Goal: Task Accomplishment & Management: Manage account settings

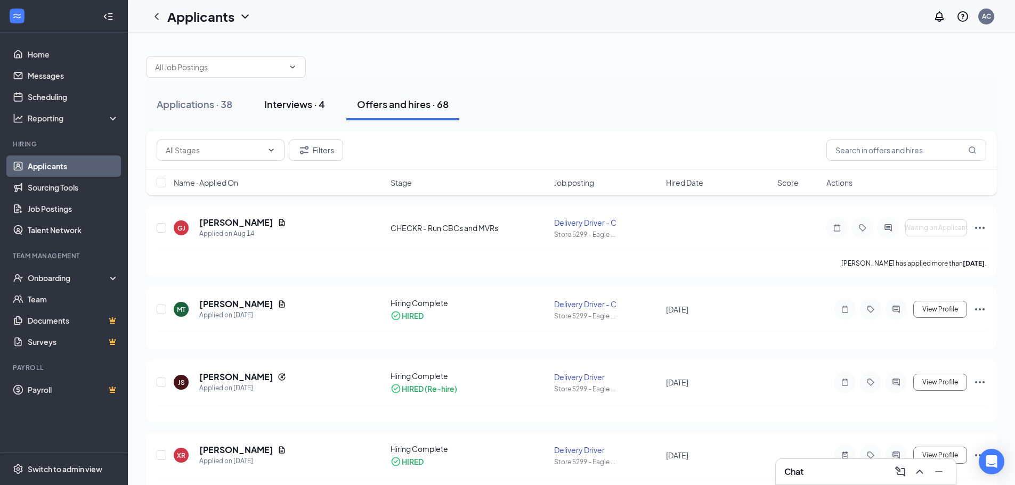
click at [310, 109] on div "Interviews · 4" at bounding box center [294, 104] width 61 height 13
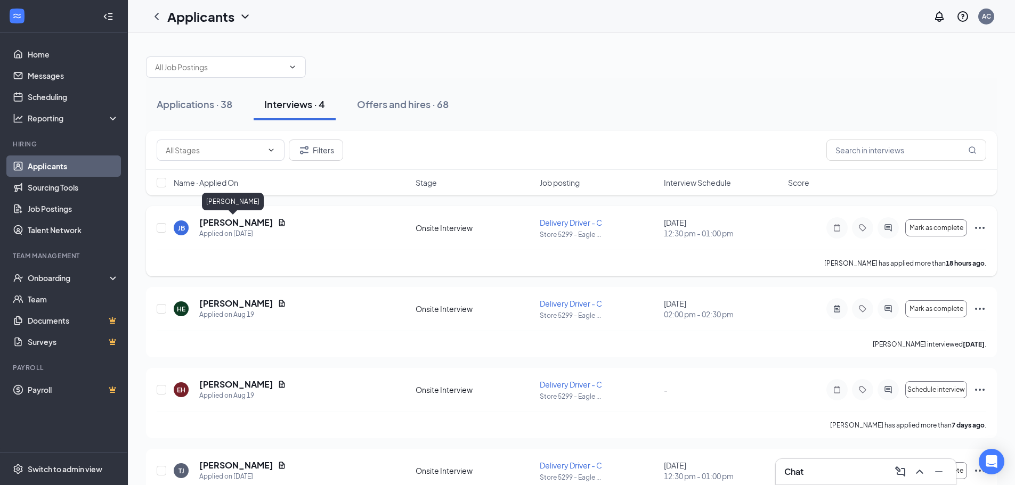
click at [221, 222] on h5 "[PERSON_NAME]" at bounding box center [236, 223] width 74 height 12
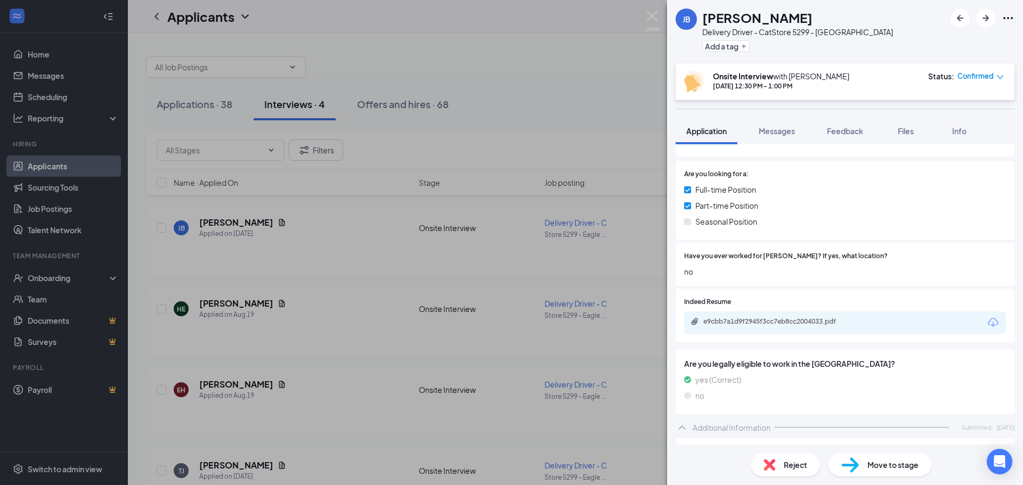
scroll to position [140, 0]
click at [788, 320] on div "e9cbb7a1d9f2945f3cc7eb8cc2004033.pdf" at bounding box center [777, 322] width 149 height 9
click at [646, 17] on img at bounding box center [652, 21] width 13 height 21
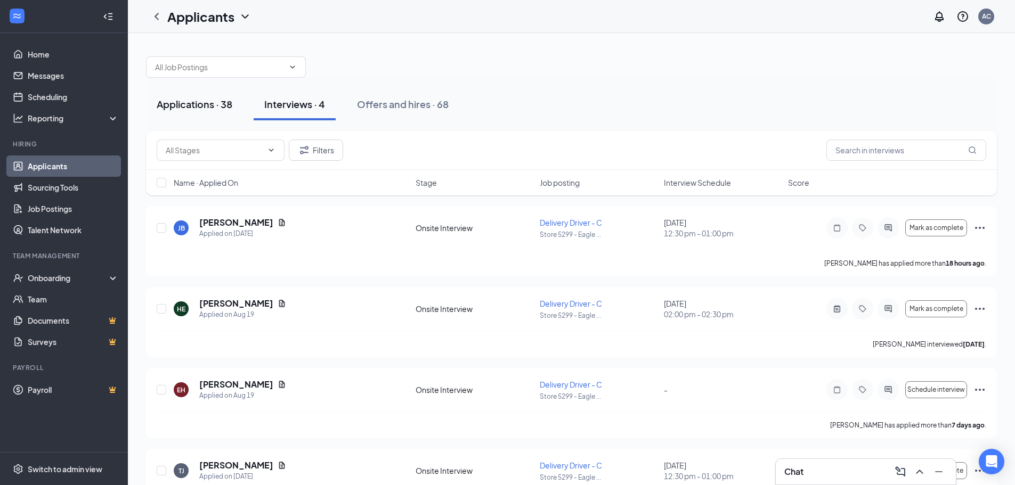
click at [204, 110] on div "Applications · 38" at bounding box center [195, 104] width 76 height 13
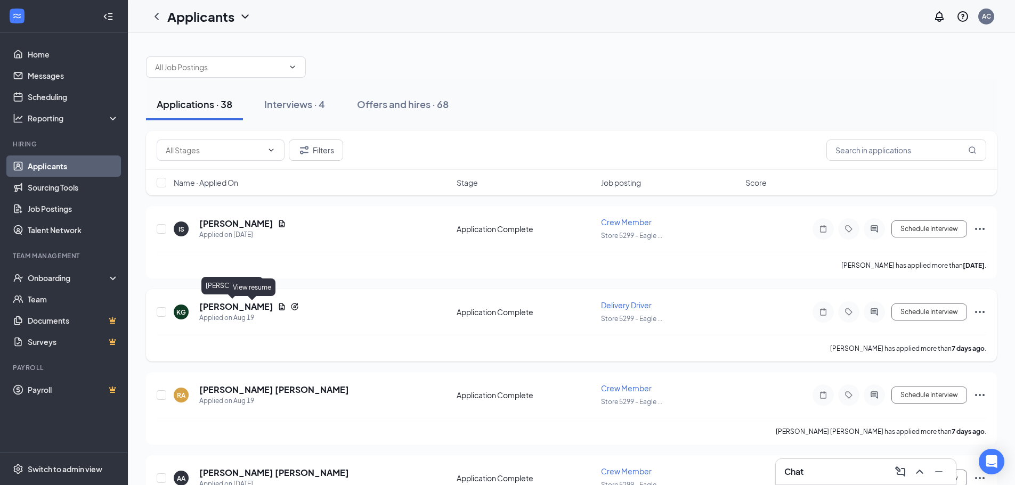
click at [220, 306] on h5 "[PERSON_NAME]" at bounding box center [236, 307] width 74 height 12
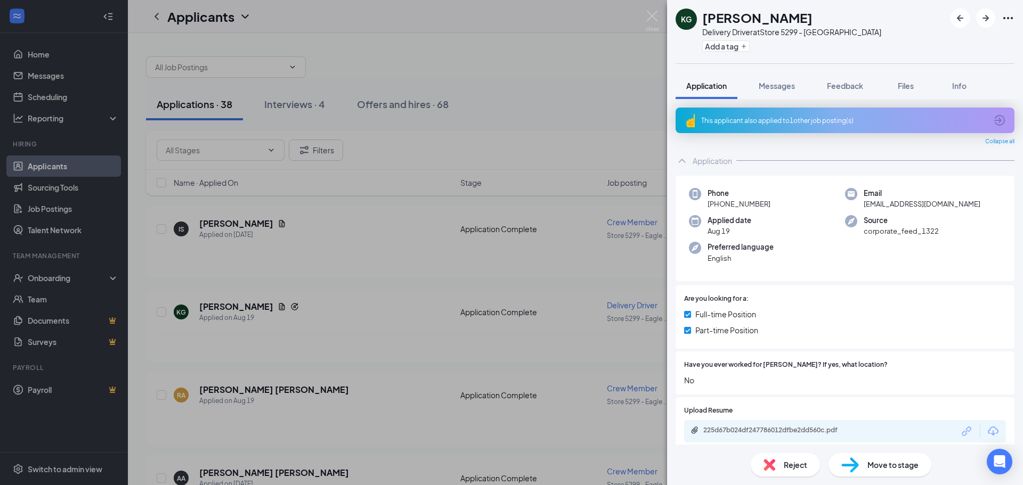
click at [866, 114] on div "This applicant also applied to 1 other job posting(s)" at bounding box center [845, 121] width 339 height 26
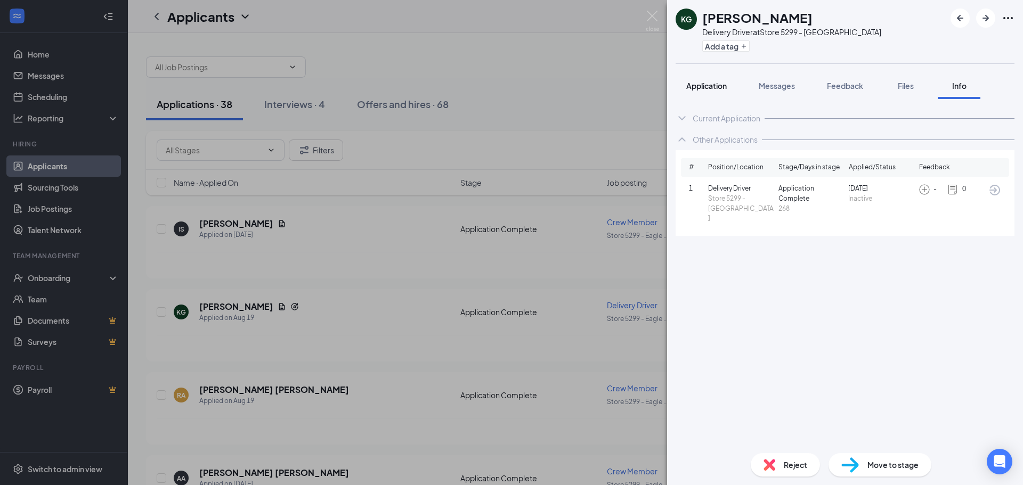
click at [705, 89] on span "Application" at bounding box center [706, 86] width 41 height 10
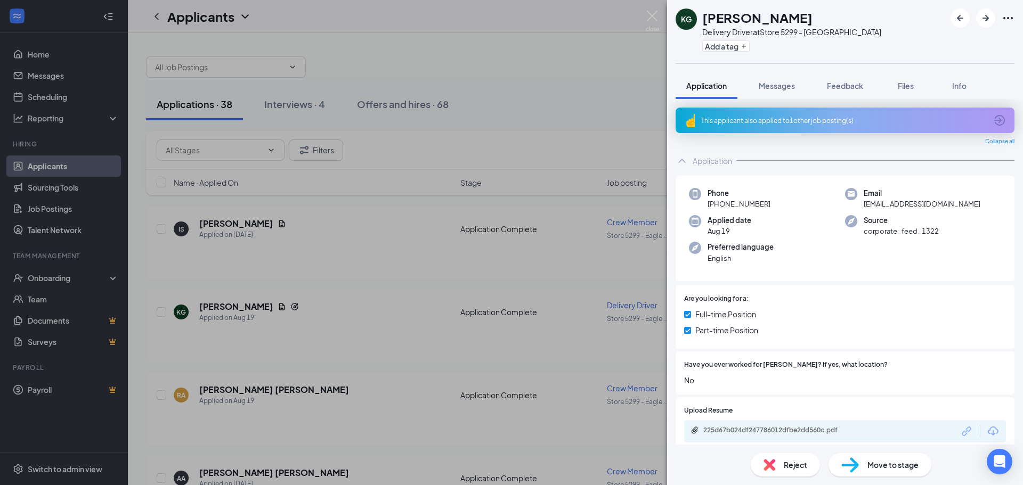
click at [843, 125] on div "This applicant also applied to 1 other job posting(s)" at bounding box center [844, 120] width 286 height 9
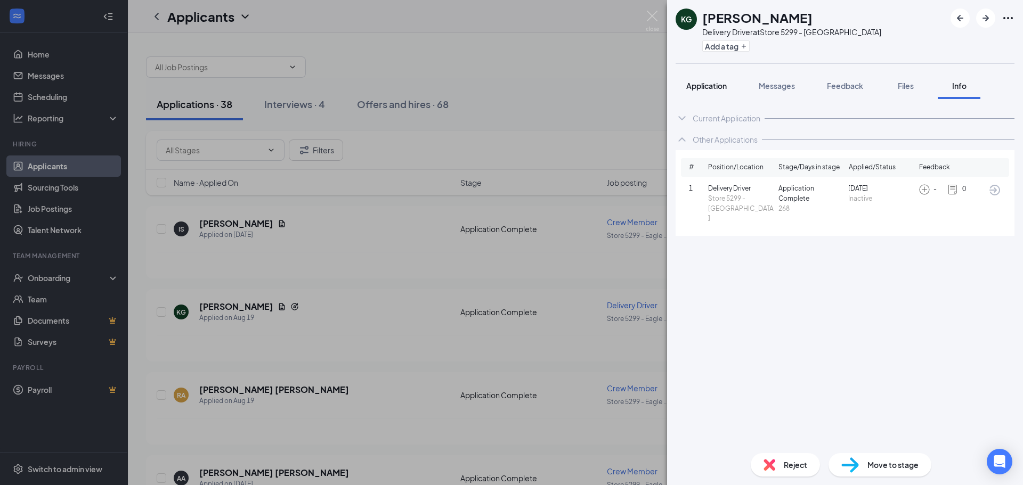
click at [696, 90] on span "Application" at bounding box center [706, 86] width 41 height 10
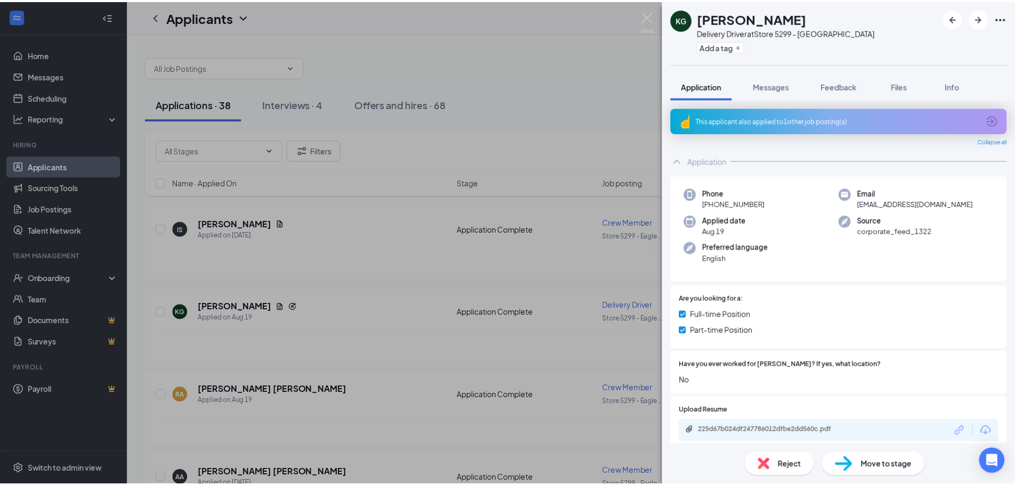
scroll to position [160, 0]
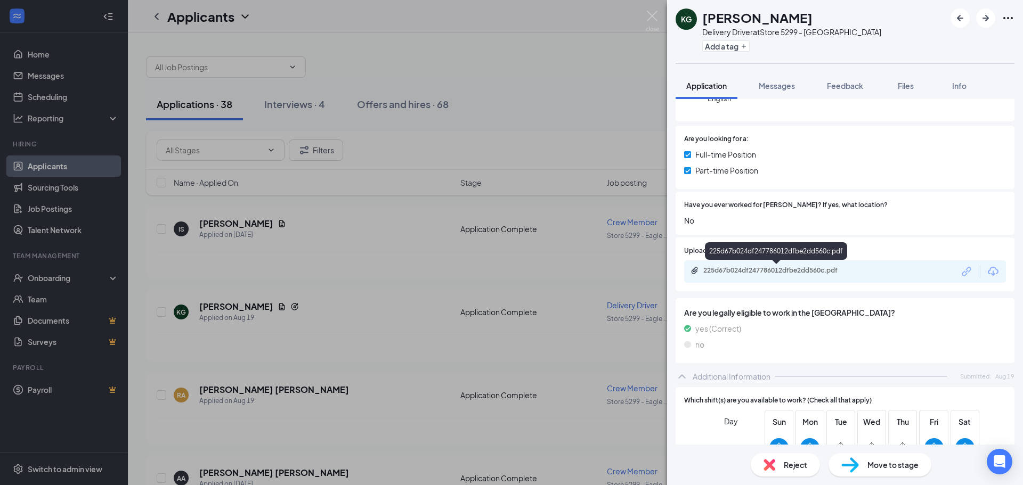
click at [836, 271] on div "225d67b024df247786012dfbe2dd560c.pdf" at bounding box center [777, 270] width 149 height 9
click at [657, 20] on img at bounding box center [652, 21] width 13 height 21
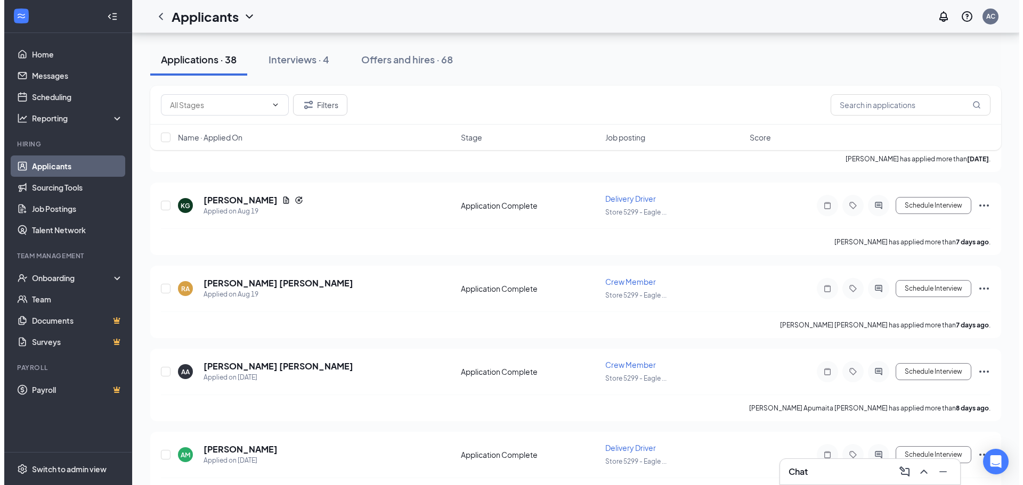
scroll to position [213, 0]
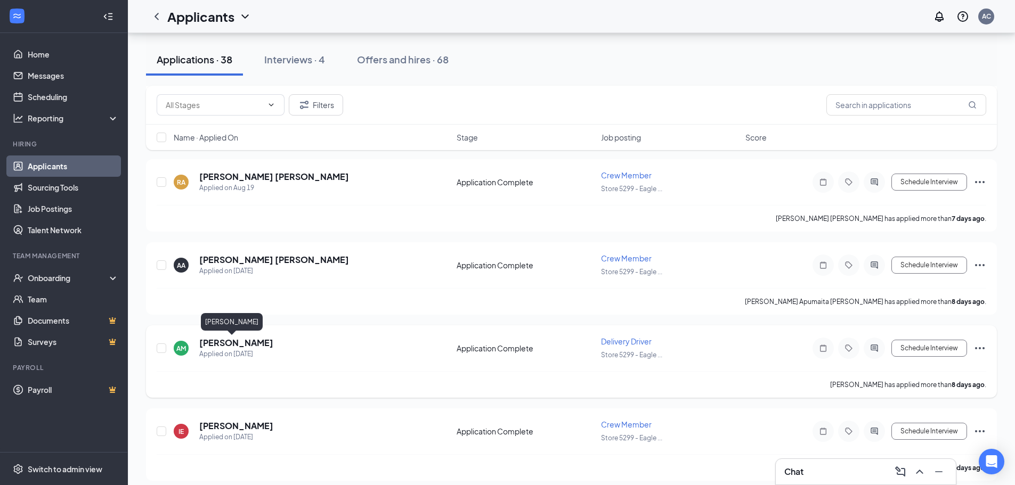
click at [222, 346] on h5 "[PERSON_NAME]" at bounding box center [236, 343] width 74 height 12
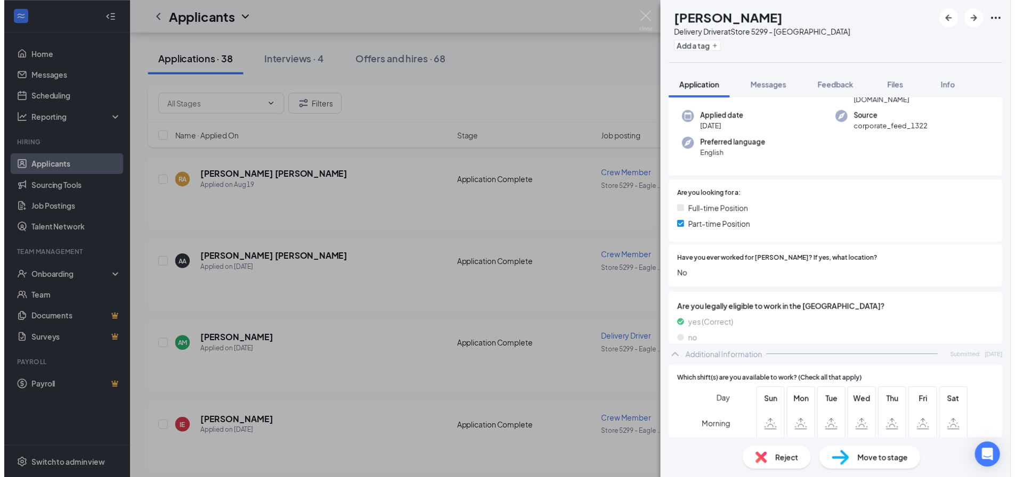
scroll to position [266, 0]
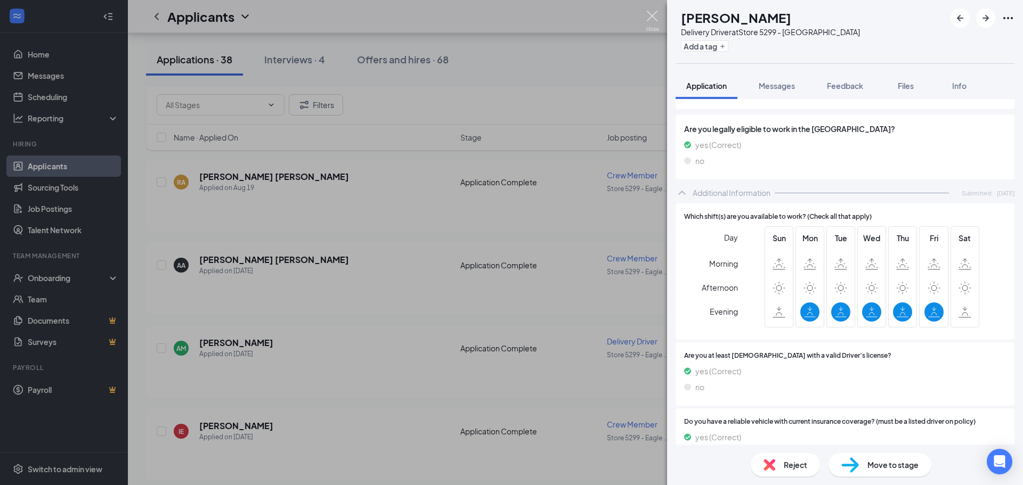
click at [653, 18] on img at bounding box center [652, 21] width 13 height 21
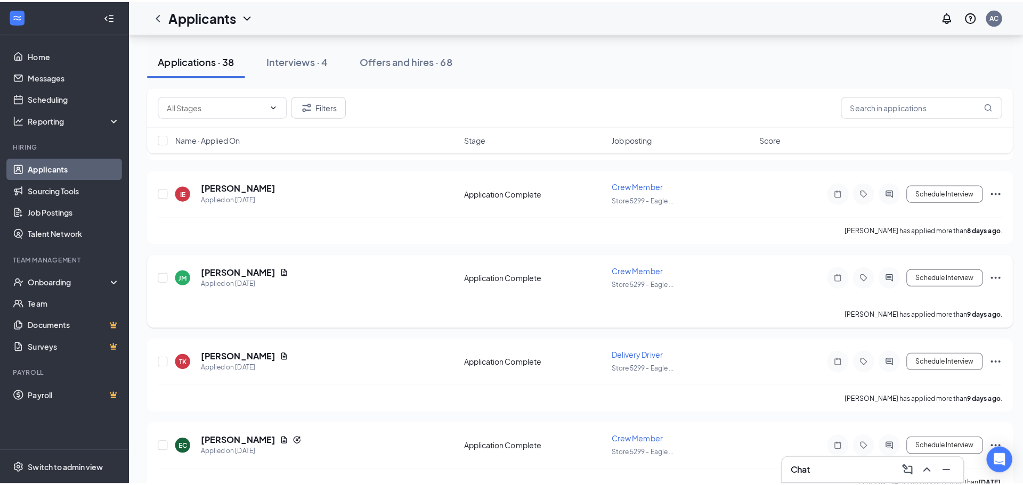
scroll to position [480, 0]
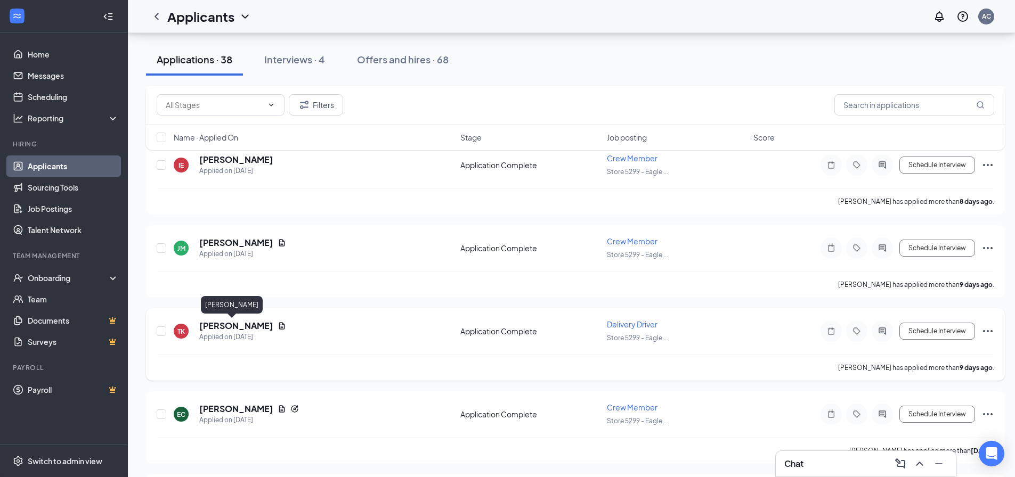
click at [230, 326] on h5 "[PERSON_NAME]" at bounding box center [236, 326] width 74 height 12
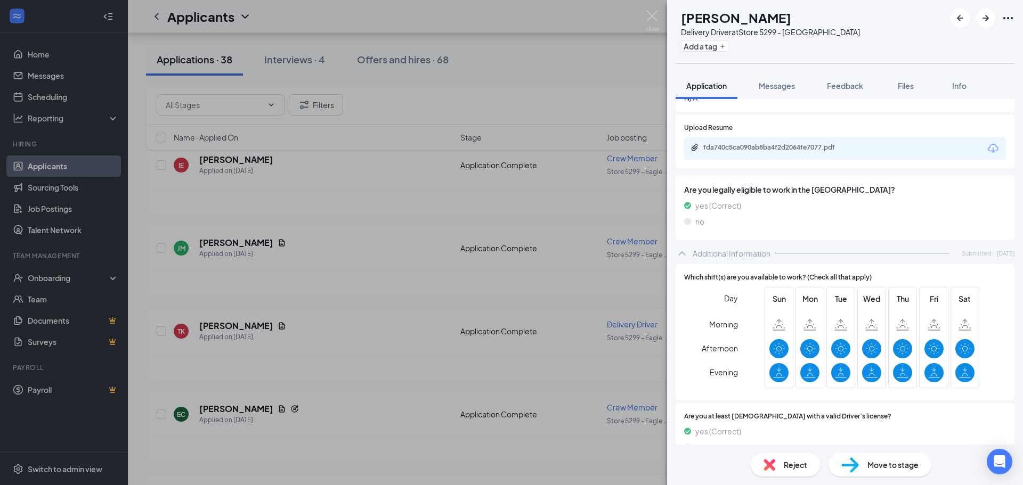
scroll to position [160, 0]
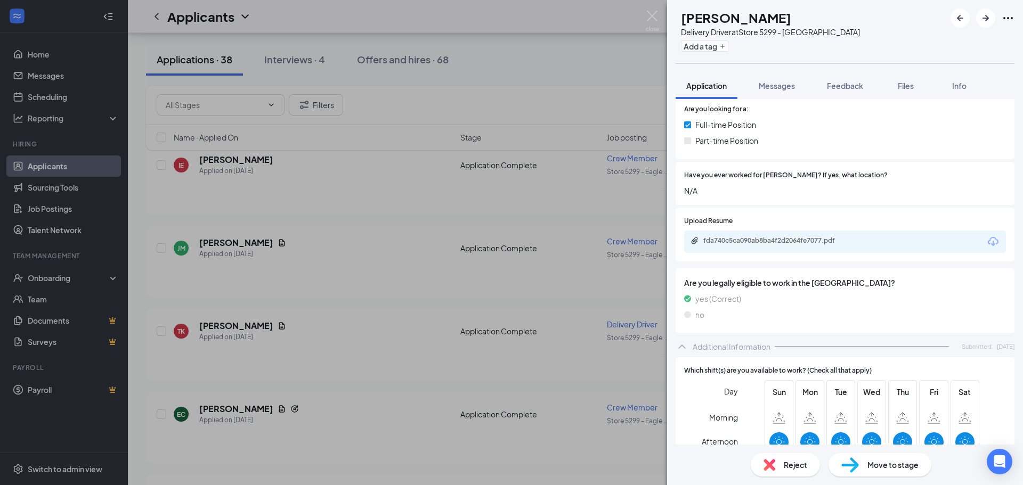
click at [1009, 18] on icon "Ellipses" at bounding box center [1008, 18] width 10 height 2
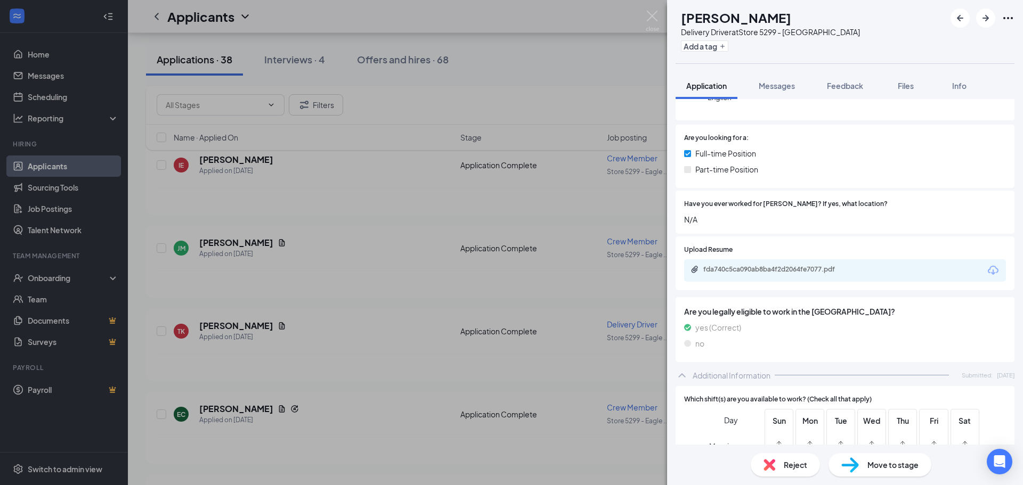
scroll to position [129, 0]
click at [725, 46] on icon "Plus" at bounding box center [723, 46] width 4 height 4
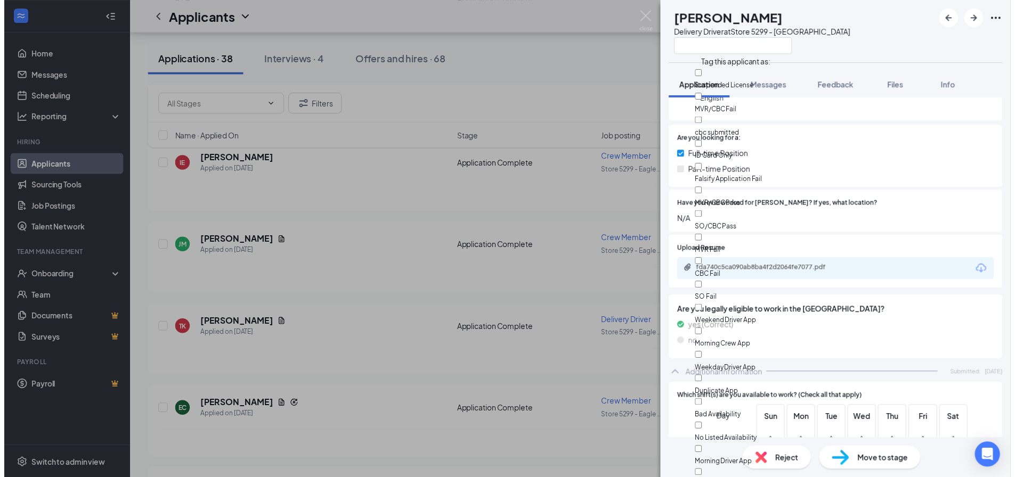
scroll to position [643, 0]
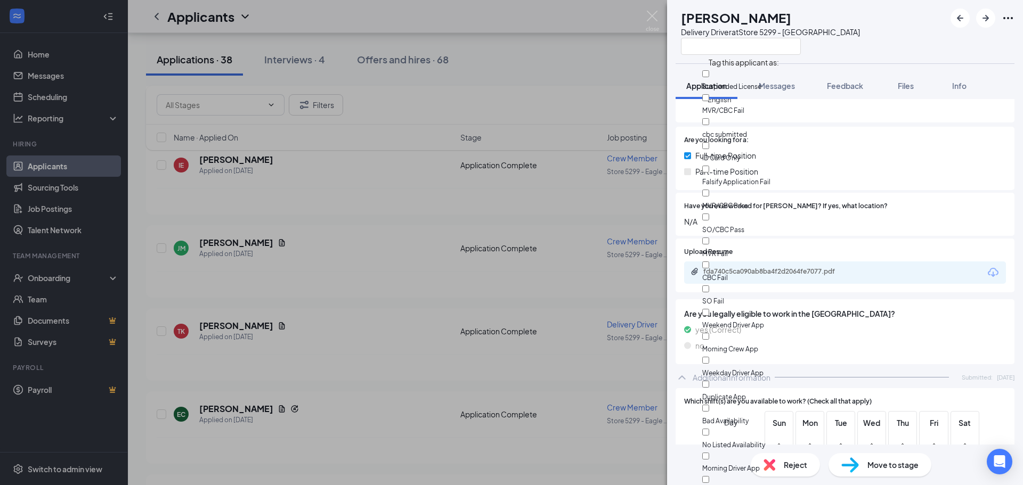
click at [788, 12] on div "[PERSON_NAME]" at bounding box center [770, 18] width 179 height 18
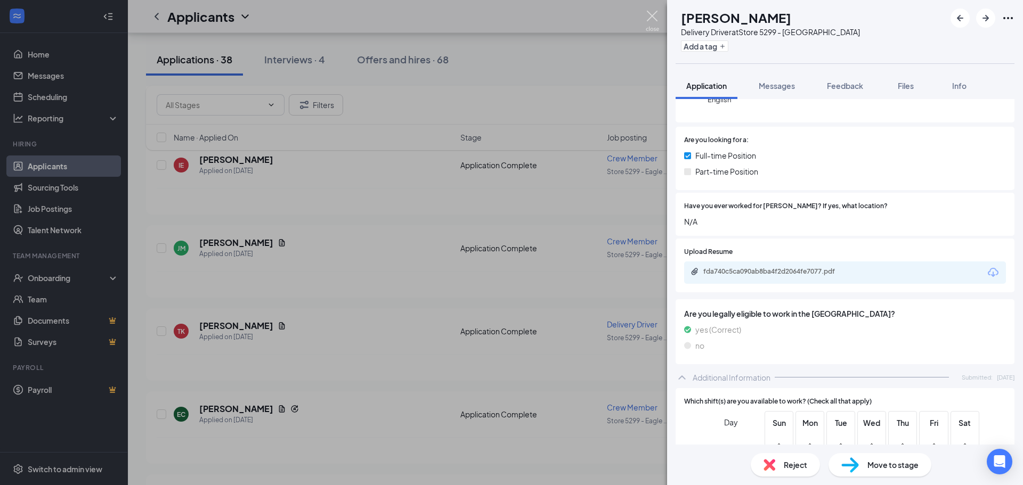
click at [654, 18] on img at bounding box center [652, 21] width 13 height 21
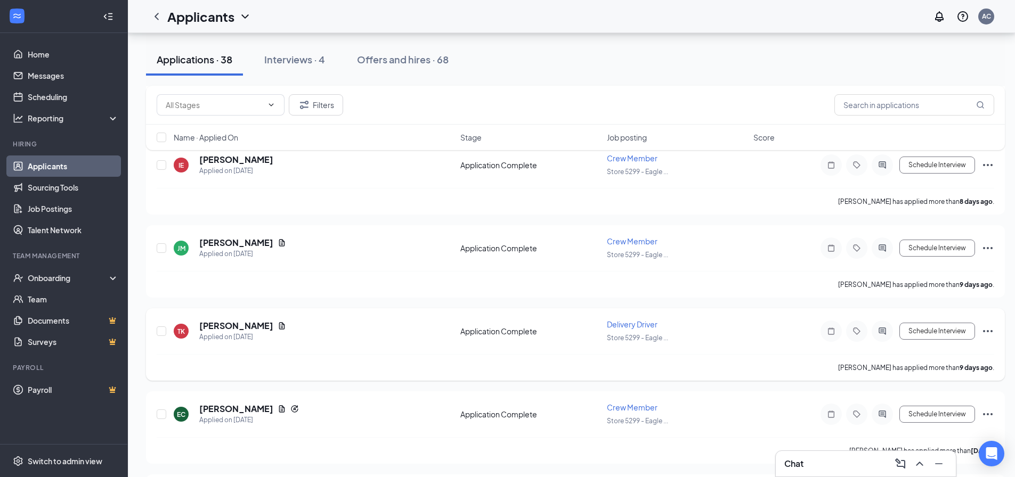
click at [988, 334] on icon "Ellipses" at bounding box center [988, 331] width 13 height 13
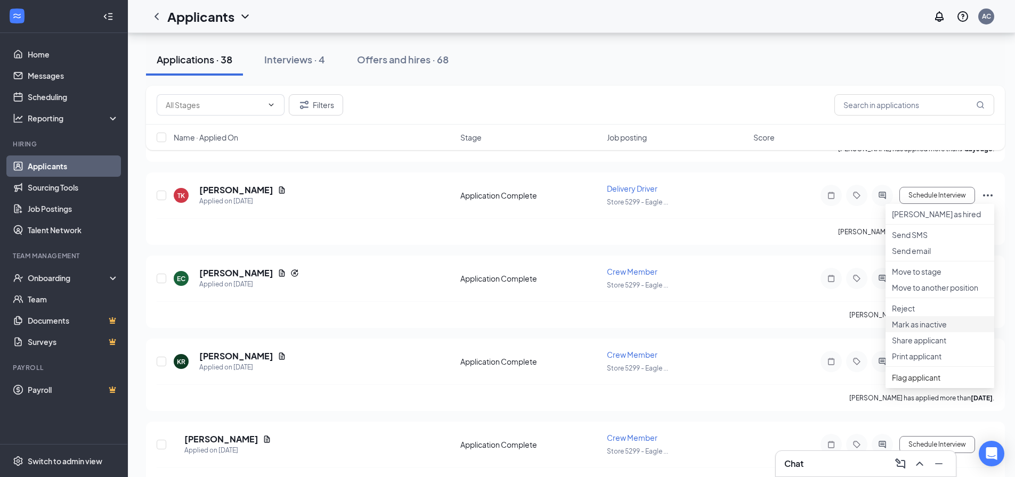
scroll to position [640, 0]
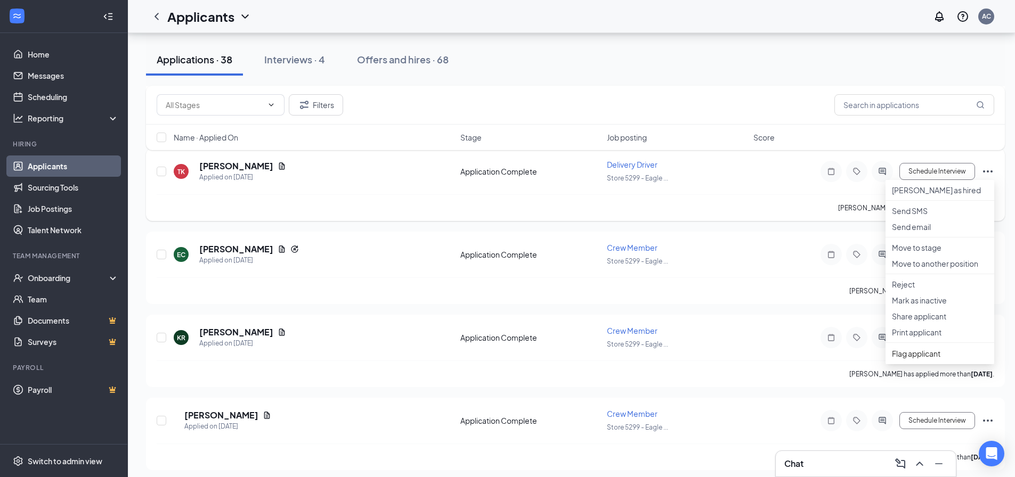
click at [985, 170] on icon "Ellipses" at bounding box center [988, 171] width 13 height 13
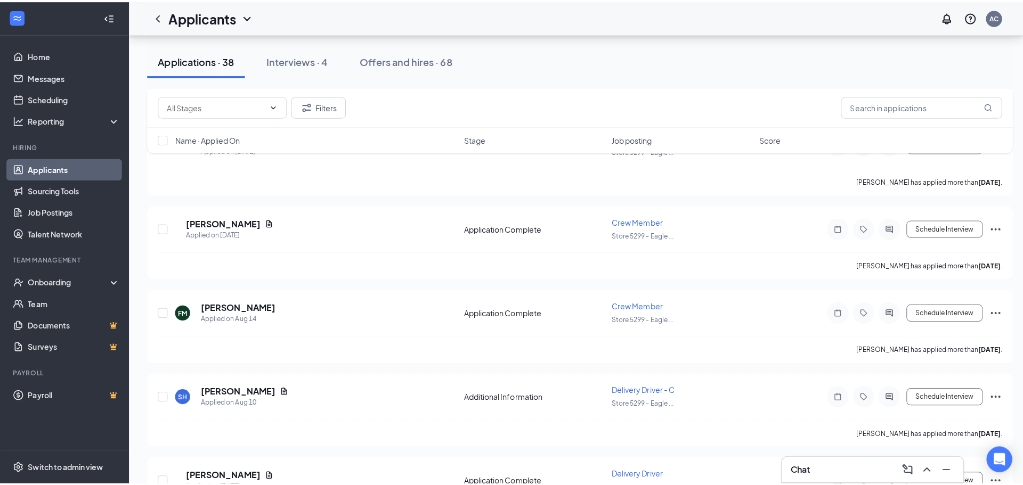
scroll to position [853, 0]
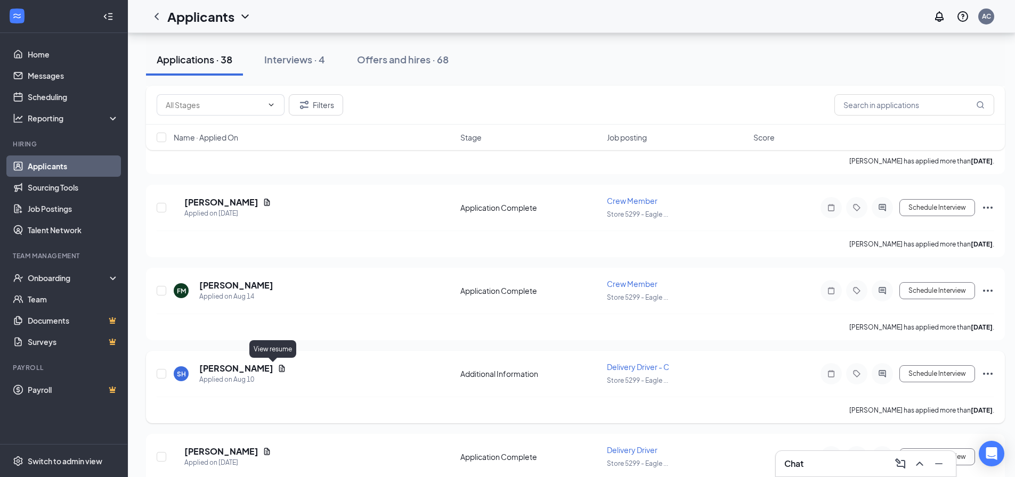
click at [254, 371] on h5 "[PERSON_NAME]" at bounding box center [236, 369] width 74 height 12
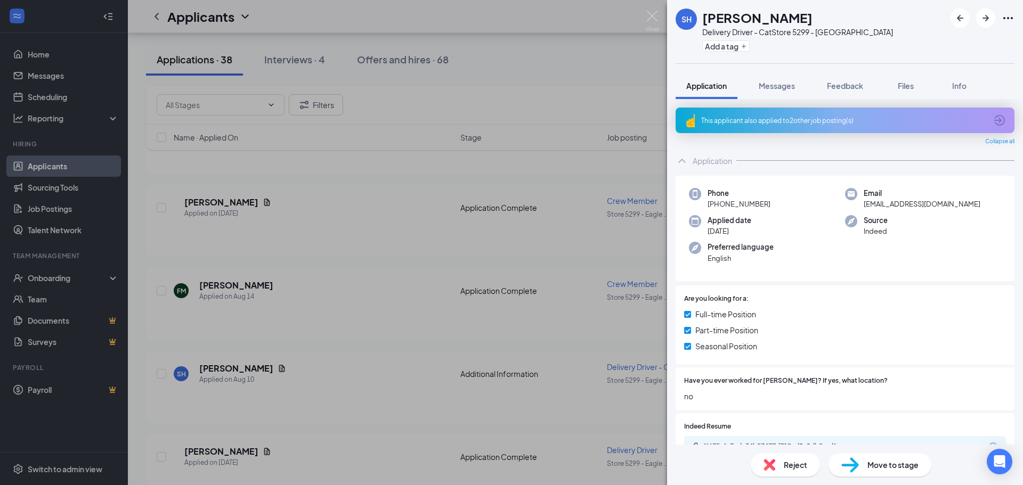
click at [779, 122] on div "This applicant also applied to 2 other job posting(s)" at bounding box center [844, 120] width 286 height 9
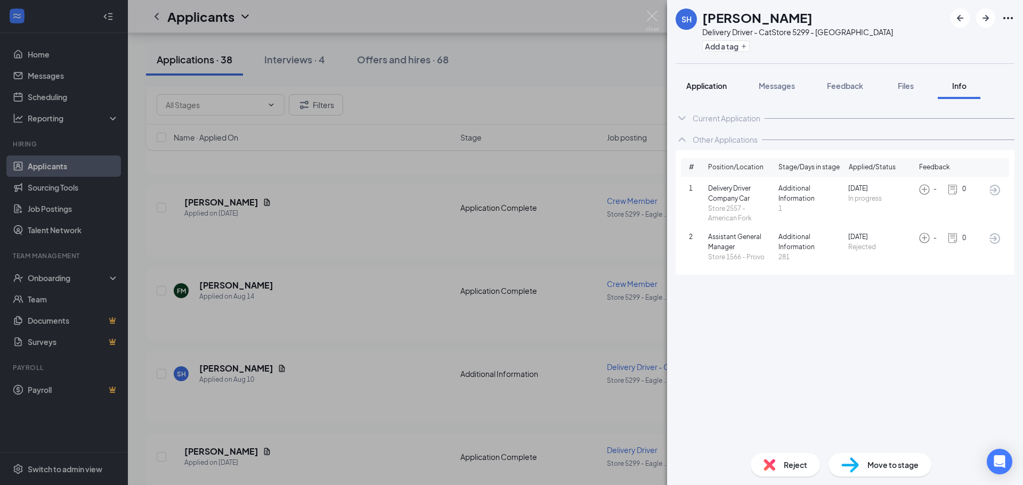
click at [710, 82] on span "Application" at bounding box center [706, 86] width 41 height 10
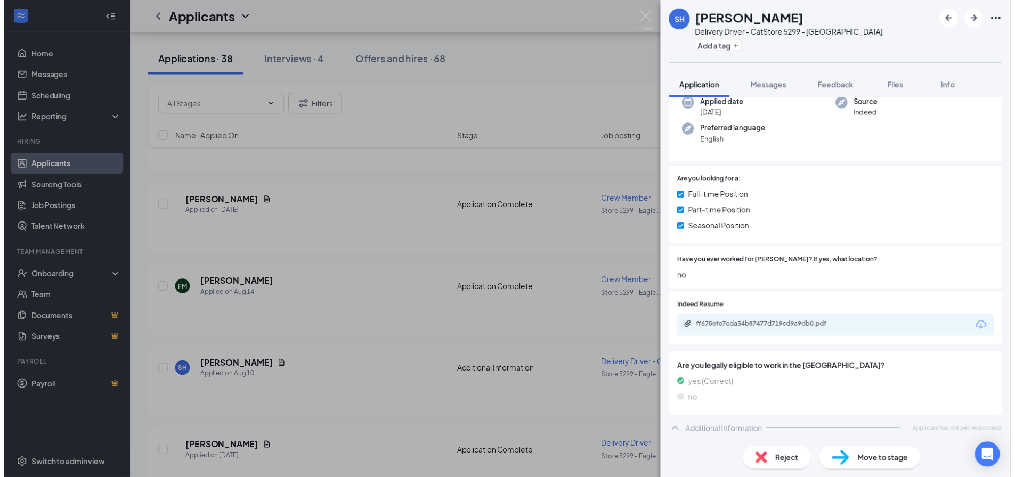
scroll to position [118, 0]
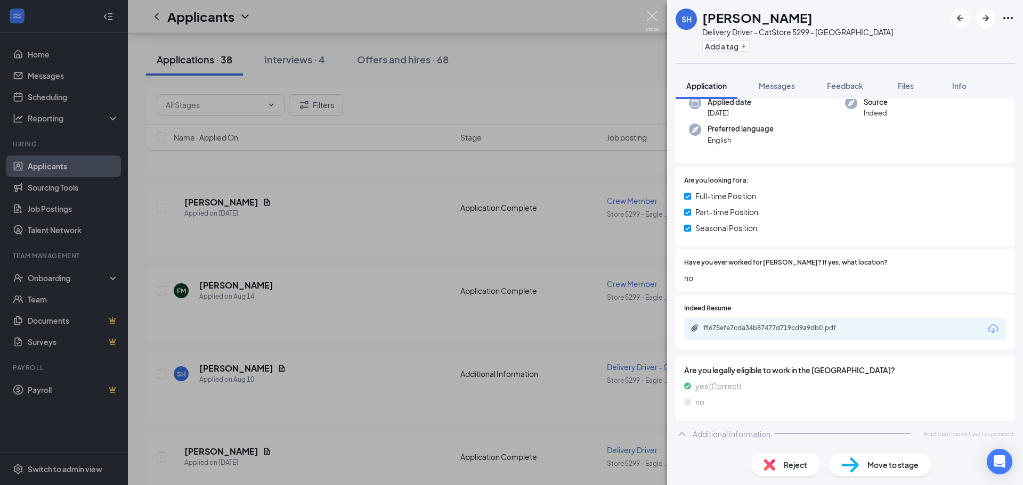
click at [649, 12] on img at bounding box center [652, 21] width 13 height 21
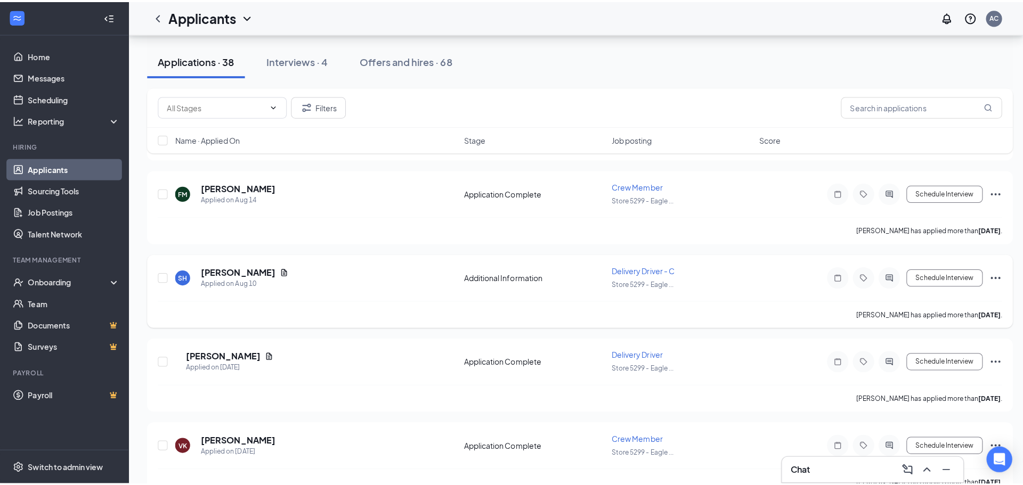
scroll to position [959, 0]
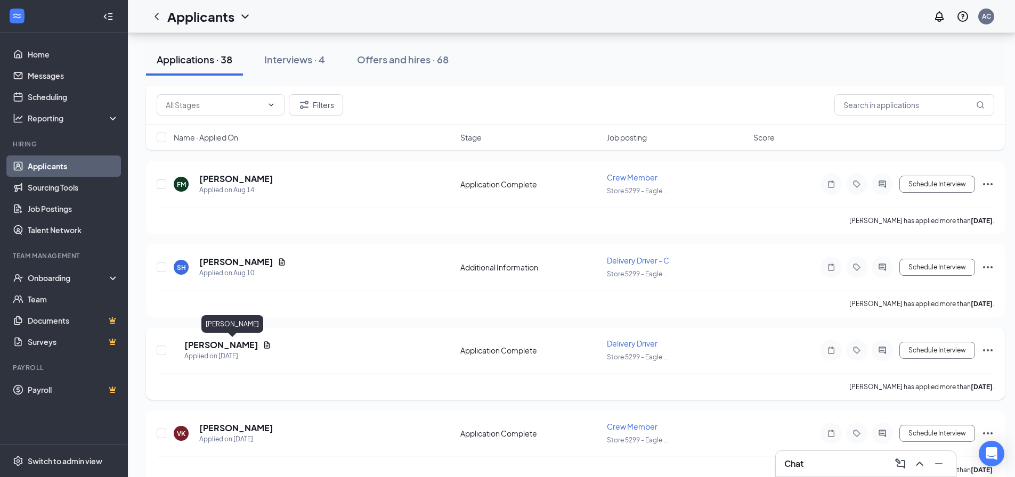
click at [230, 349] on h5 "[PERSON_NAME]" at bounding box center [221, 345] width 74 height 12
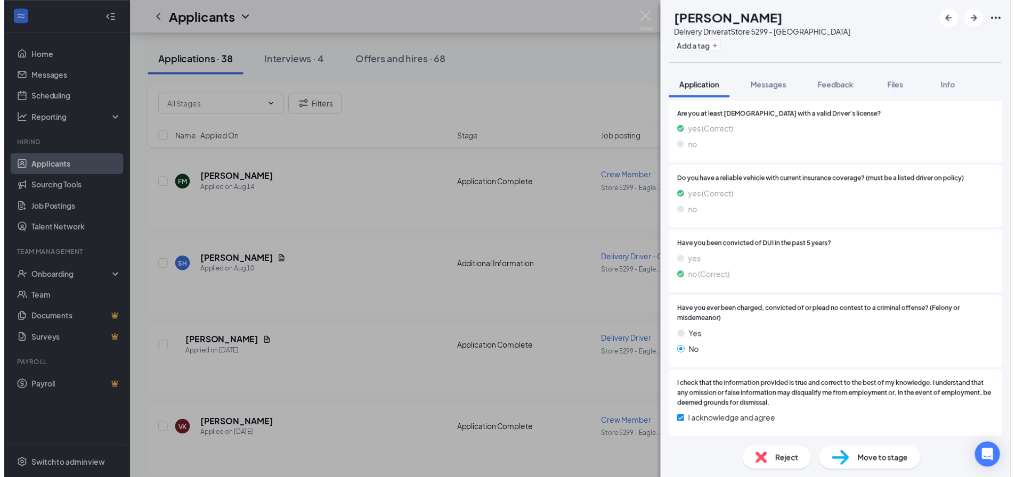
scroll to position [555, 0]
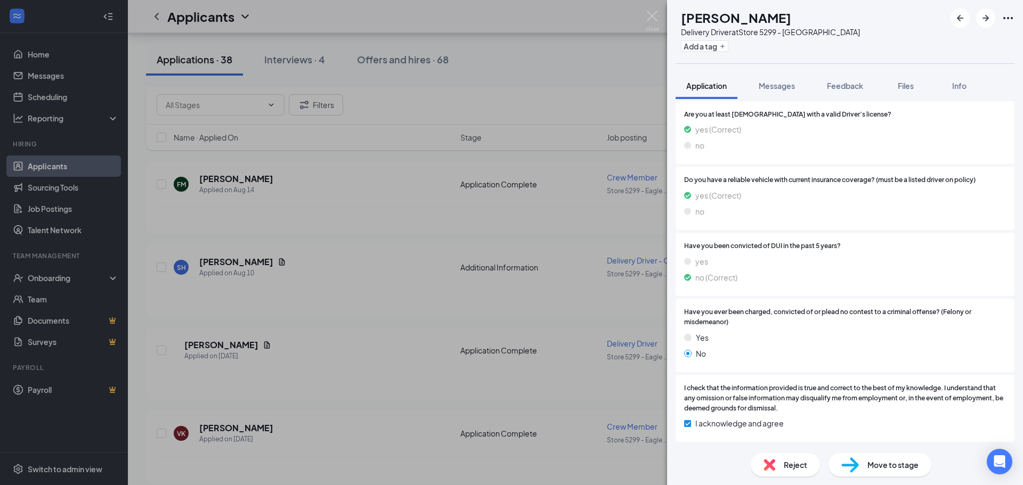
click at [645, 18] on div "[PERSON_NAME] Delivery Driver at Store 5299 - Eagle Mountain Add a tag Applicat…" at bounding box center [511, 242] width 1023 height 485
click at [650, 16] on div "Applicants AC" at bounding box center [575, 16] width 895 height 33
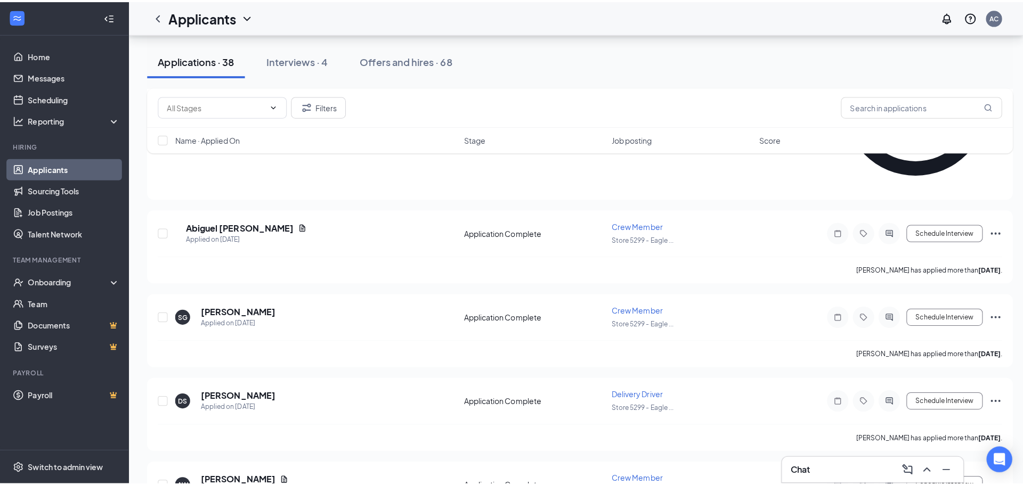
scroll to position [1545, 0]
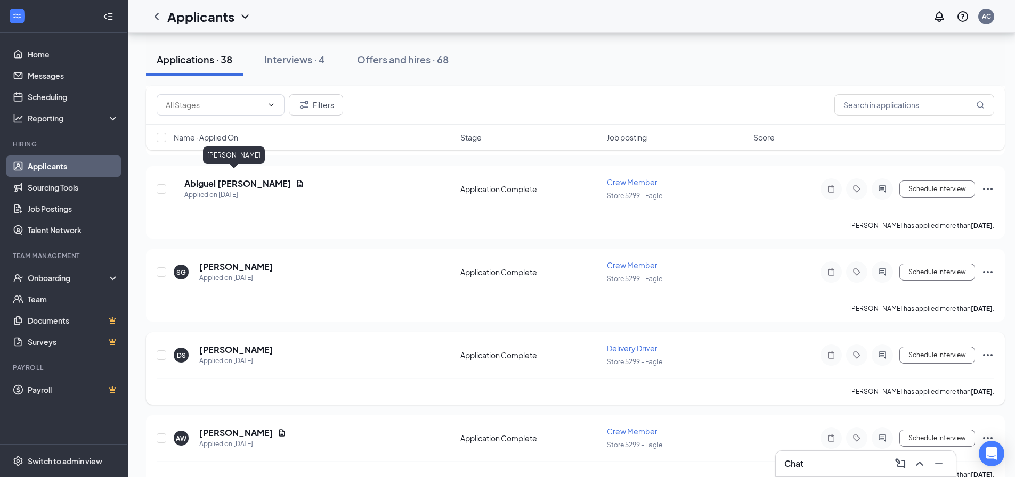
click at [247, 344] on h5 "[PERSON_NAME]" at bounding box center [236, 350] width 74 height 12
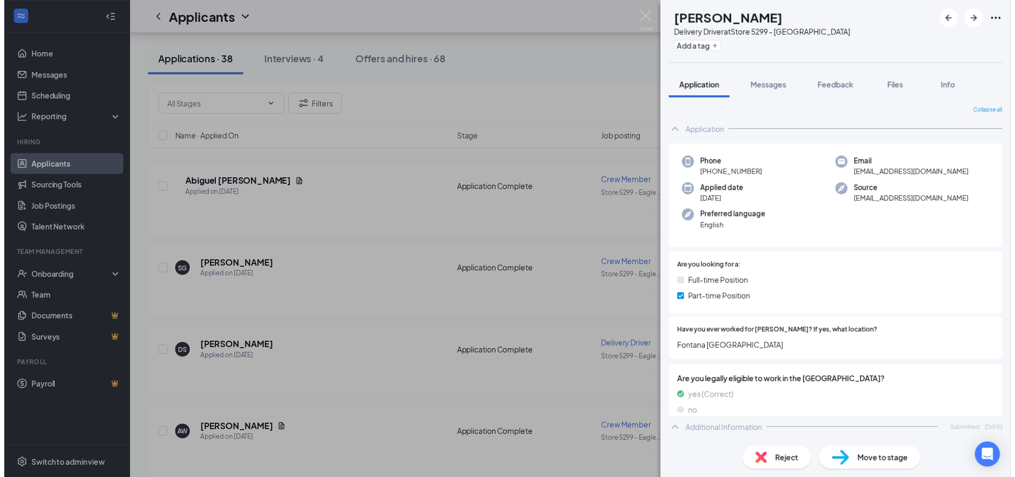
scroll to position [160, 0]
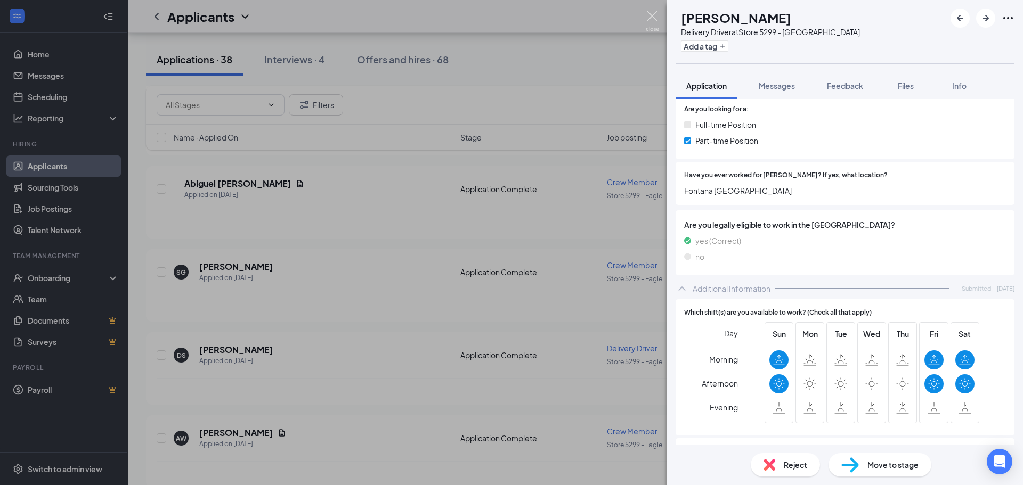
click at [650, 22] on img at bounding box center [652, 21] width 13 height 21
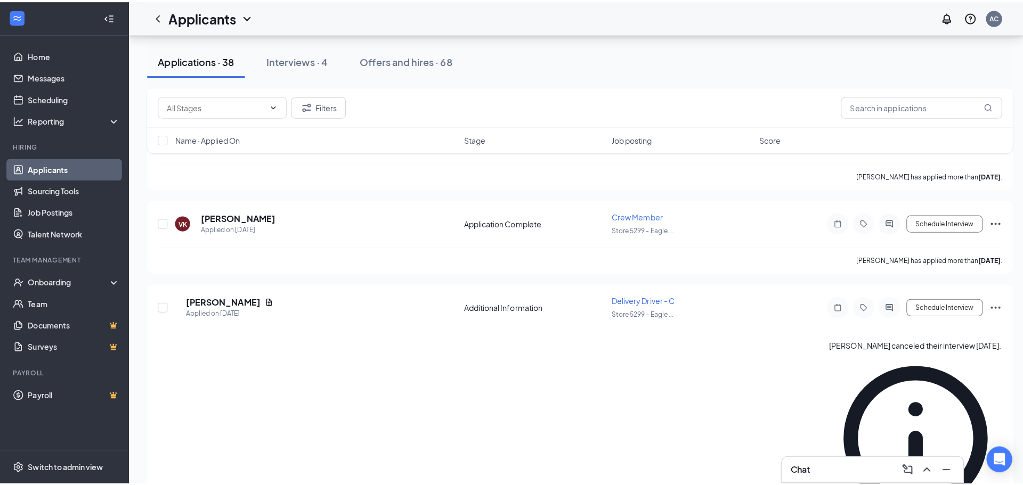
scroll to position [1172, 0]
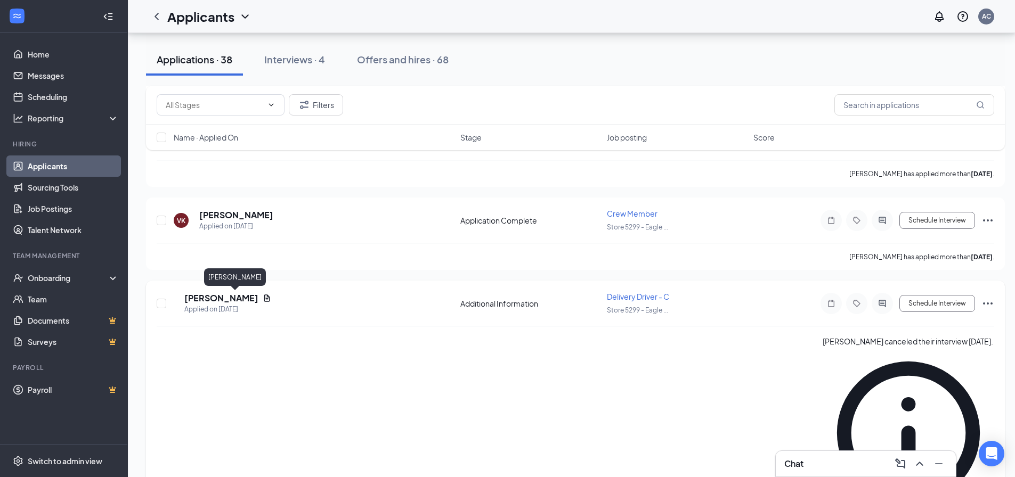
click at [250, 297] on h5 "[PERSON_NAME]" at bounding box center [221, 299] width 74 height 12
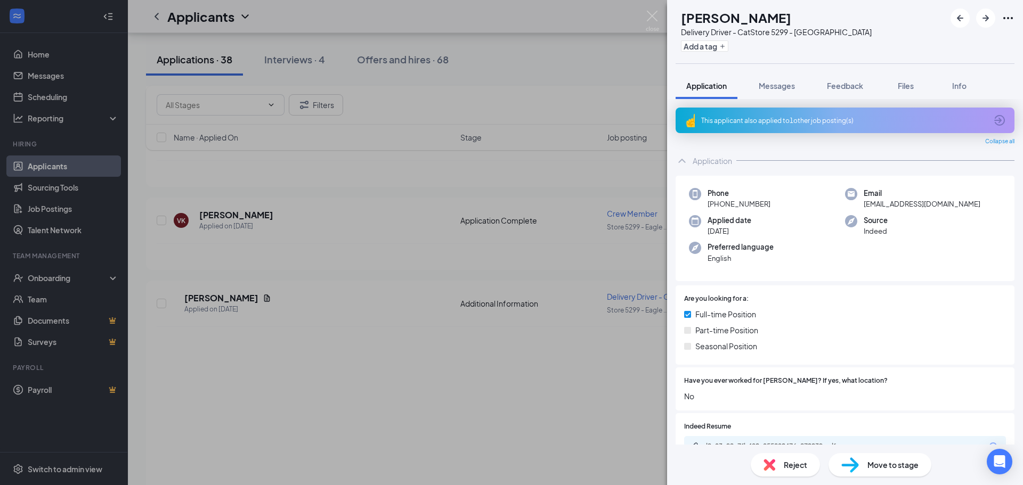
click at [887, 127] on div "This applicant also applied to 1 other job posting(s)" at bounding box center [845, 121] width 339 height 26
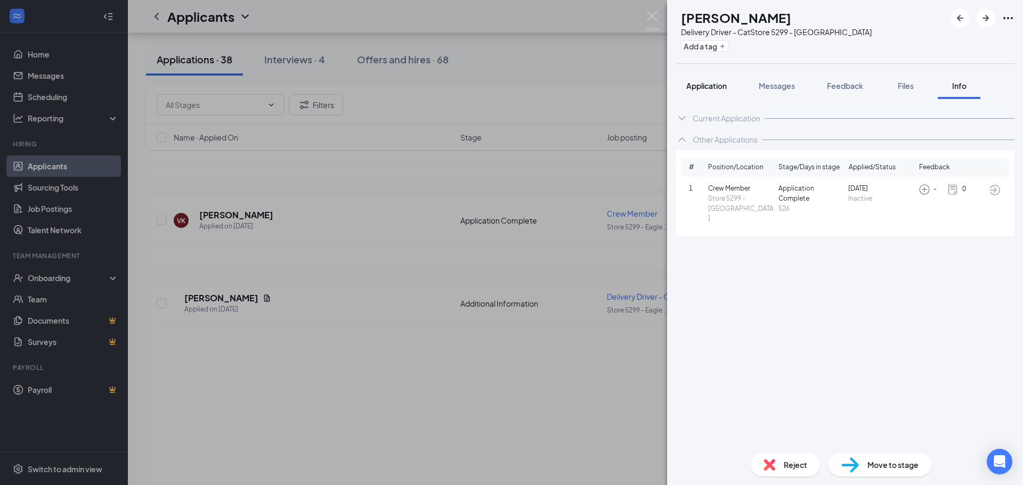
click at [704, 86] on span "Application" at bounding box center [706, 86] width 41 height 10
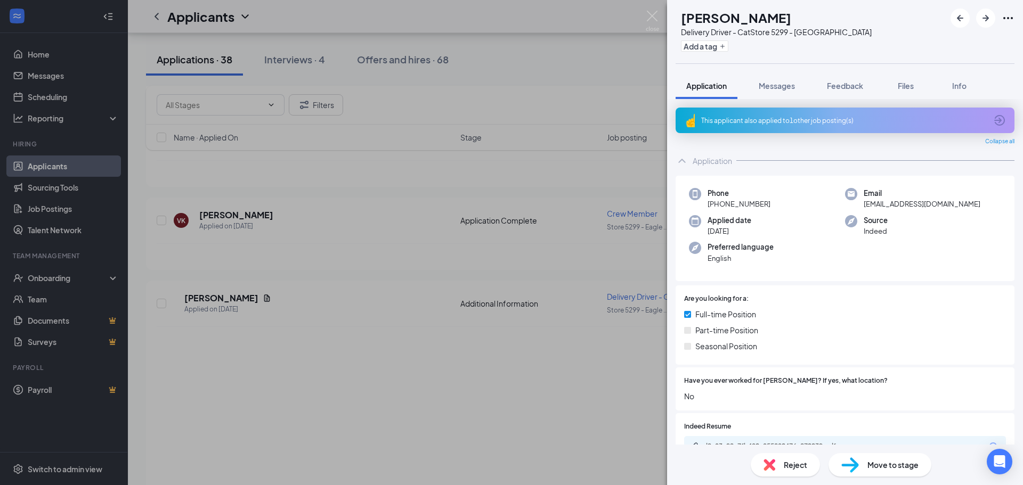
click at [928, 117] on div "This applicant also applied to 1 other job posting(s)" at bounding box center [844, 120] width 286 height 9
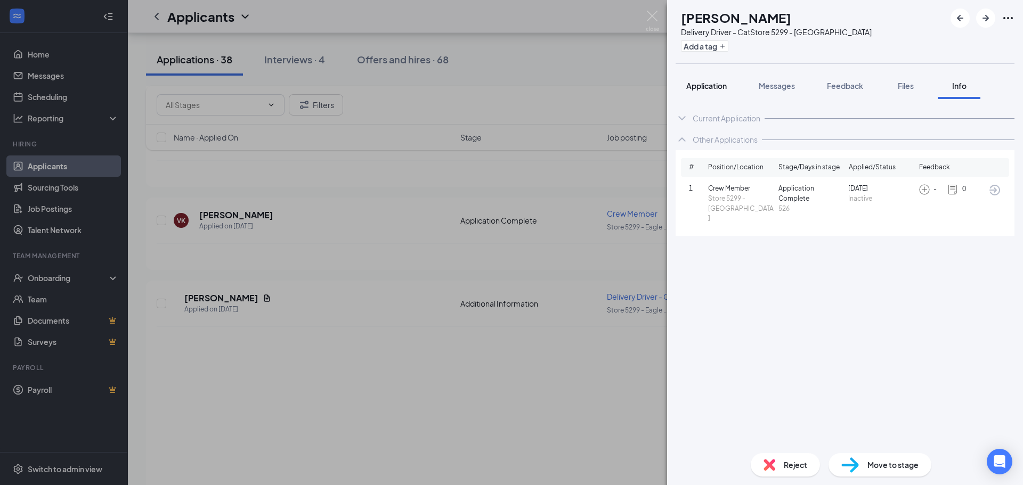
click at [733, 92] on button "Application" at bounding box center [707, 85] width 62 height 27
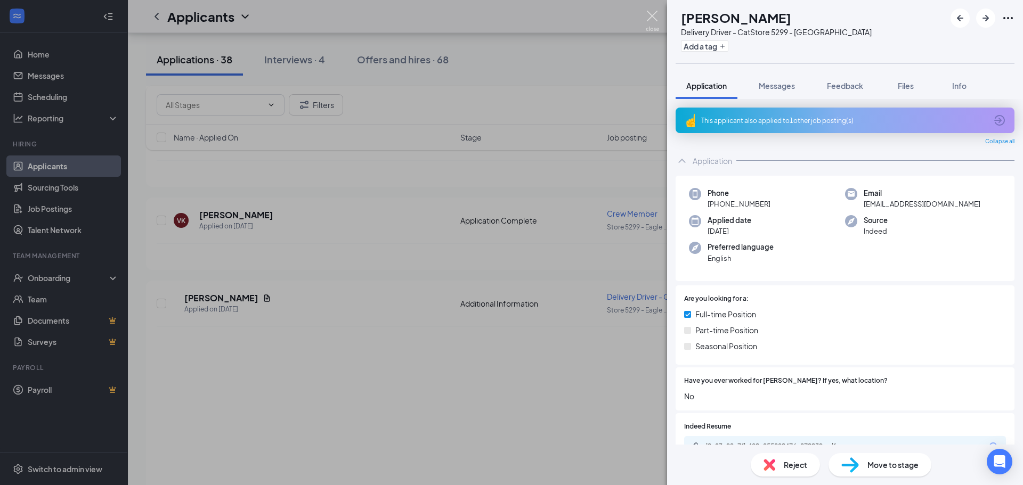
click at [653, 22] on img at bounding box center [652, 21] width 13 height 21
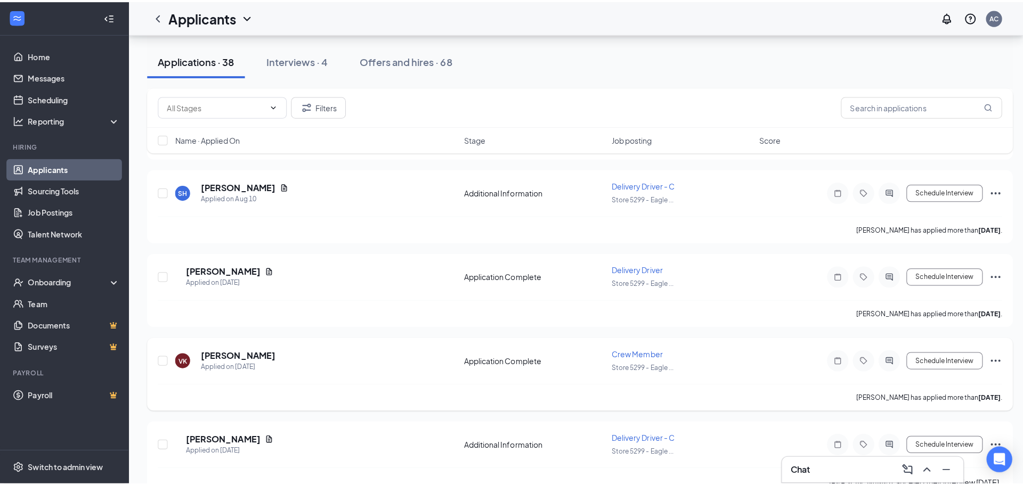
scroll to position [1013, 0]
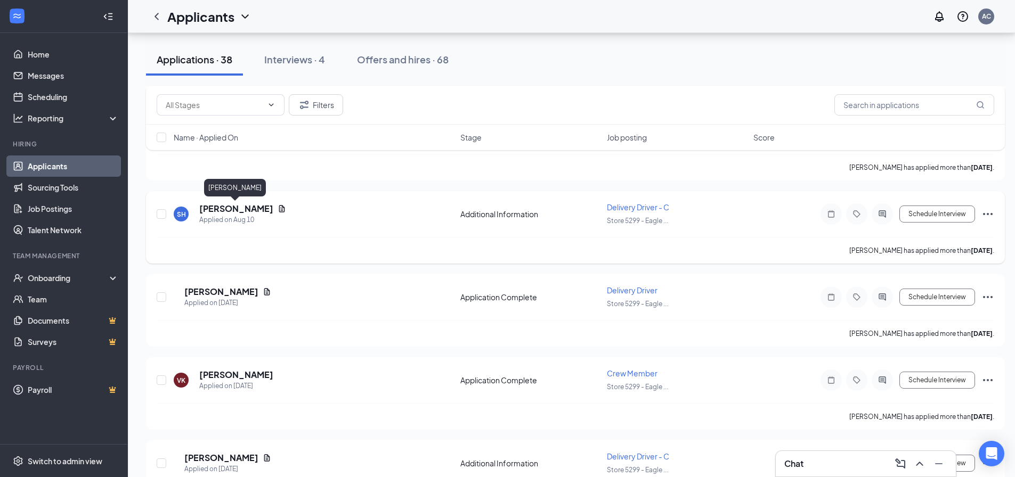
click at [254, 208] on h5 "[PERSON_NAME]" at bounding box center [236, 209] width 74 height 12
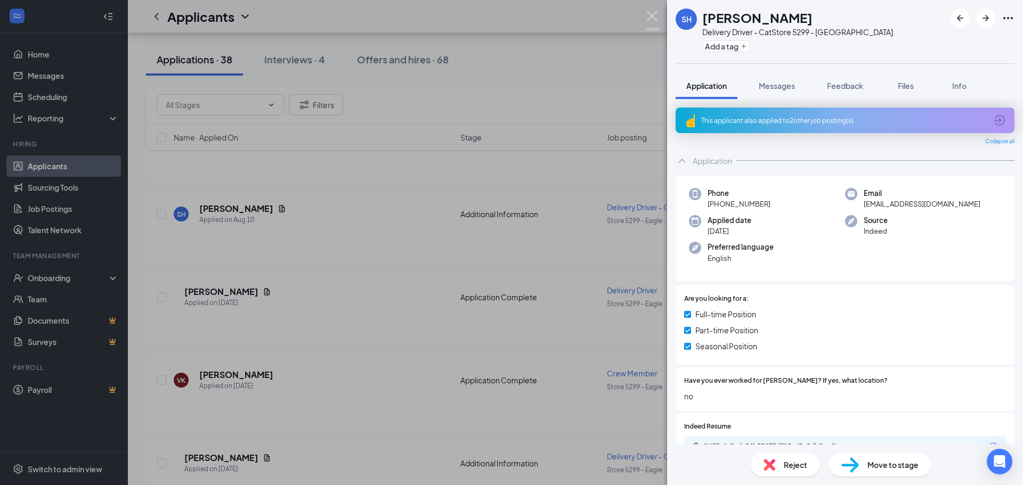
click at [652, 13] on img at bounding box center [652, 21] width 13 height 21
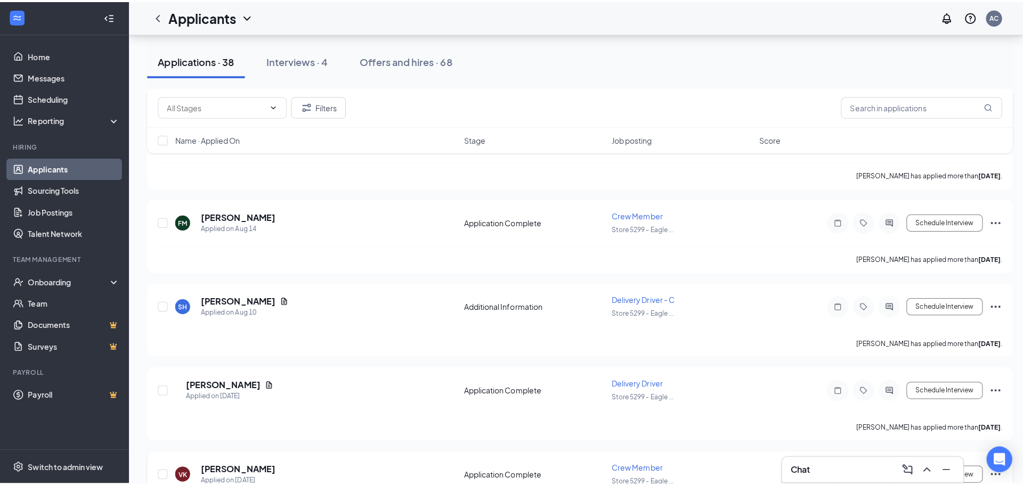
scroll to position [906, 0]
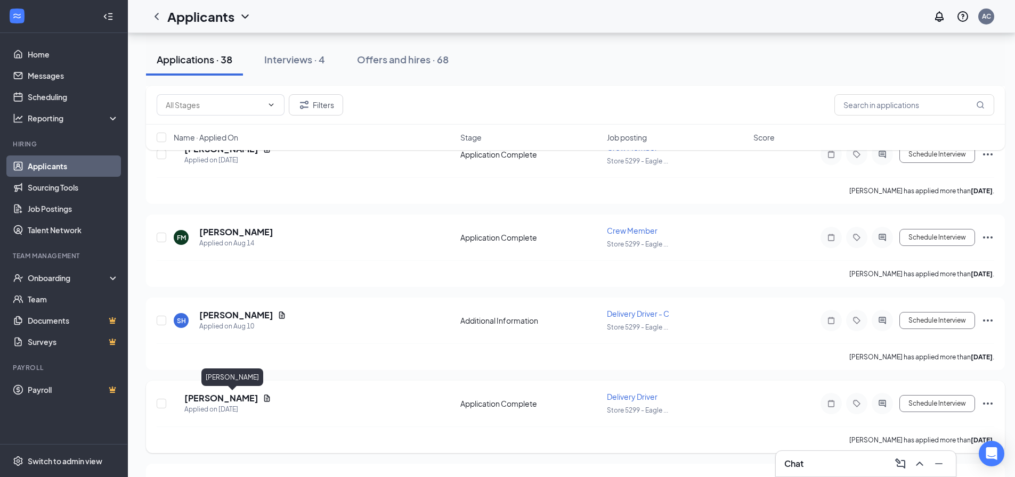
click at [213, 397] on h5 "[PERSON_NAME]" at bounding box center [221, 399] width 74 height 12
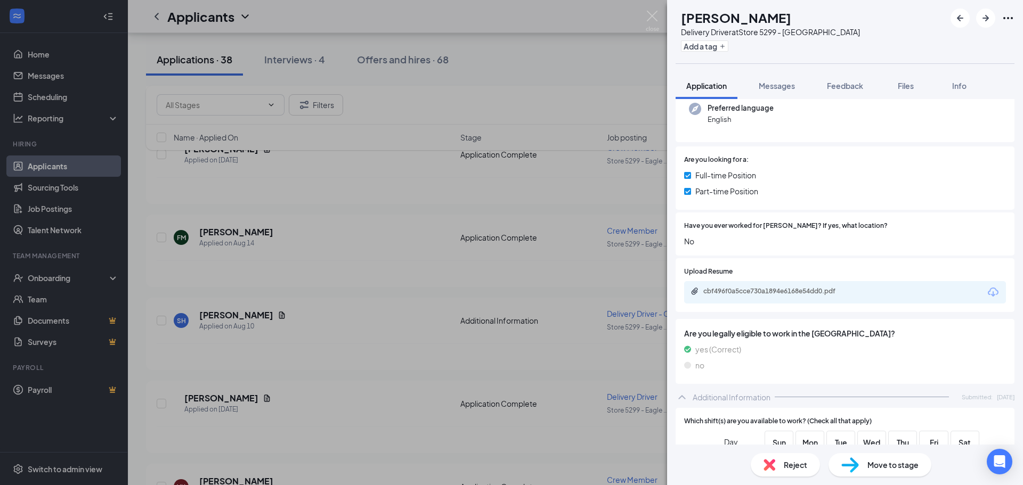
scroll to position [320, 0]
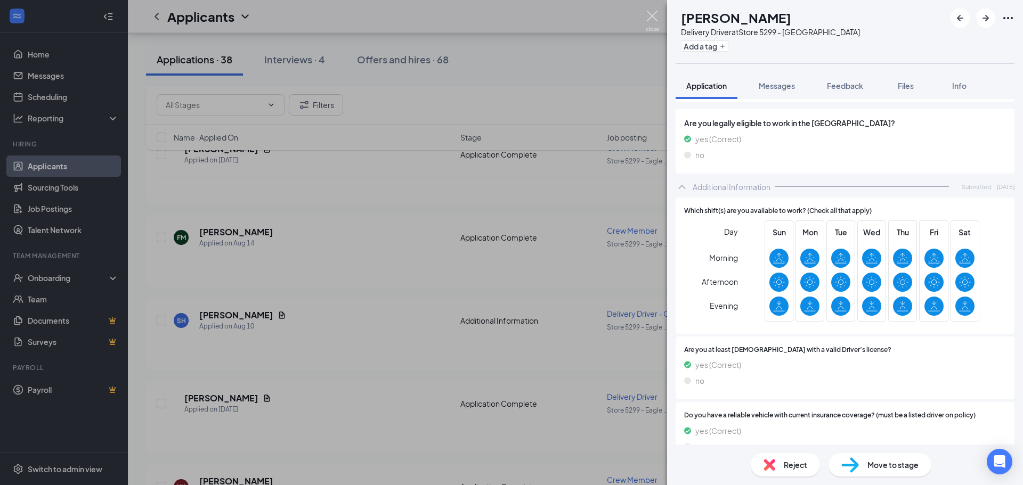
click at [653, 14] on img at bounding box center [652, 21] width 13 height 21
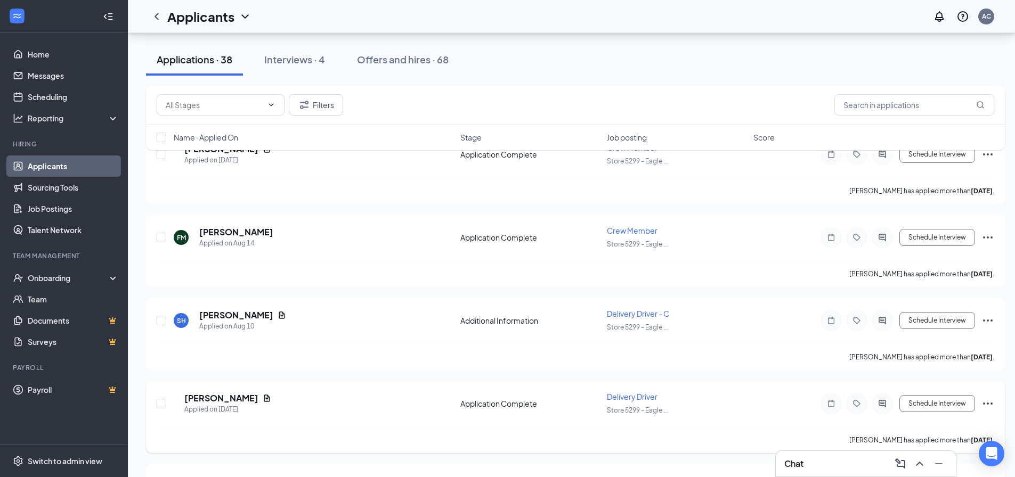
click at [981, 403] on div "Schedule Interview" at bounding box center [899, 403] width 192 height 21
click at [982, 403] on icon "Ellipses" at bounding box center [988, 404] width 13 height 13
click at [855, 406] on icon "Tag" at bounding box center [857, 404] width 13 height 9
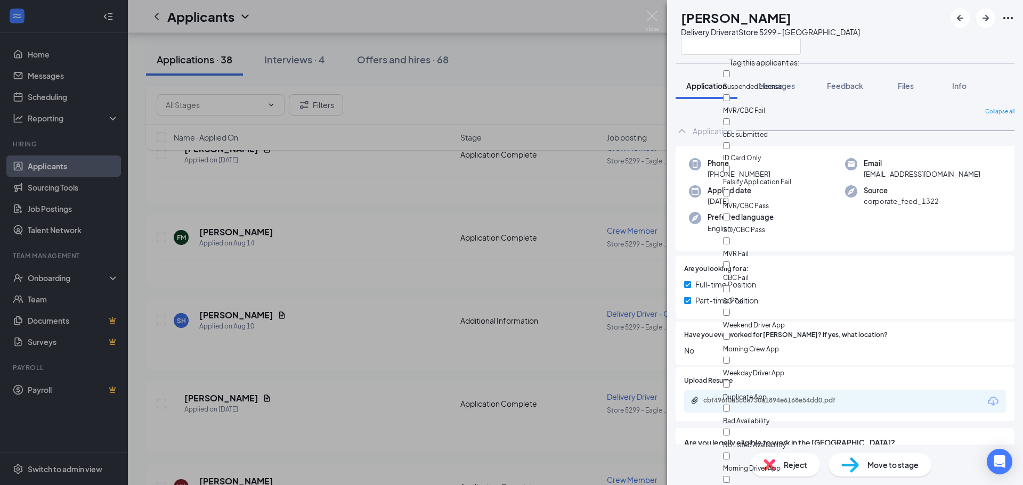
scroll to position [107, 0]
click at [730, 309] on input "Weekend Driver App" at bounding box center [726, 312] width 7 height 7
checkbox input "true"
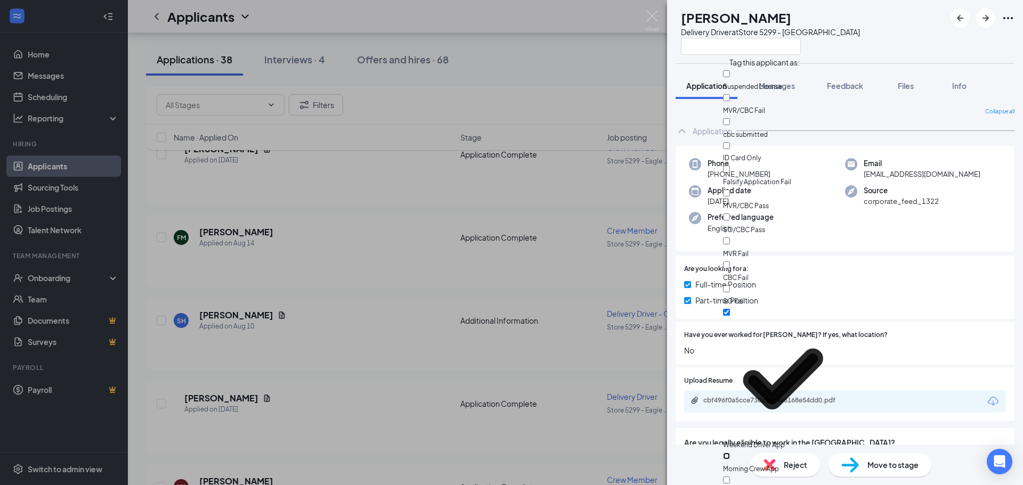
click at [730, 453] on input "Morning Crew App" at bounding box center [726, 456] width 7 height 7
checkbox input "true"
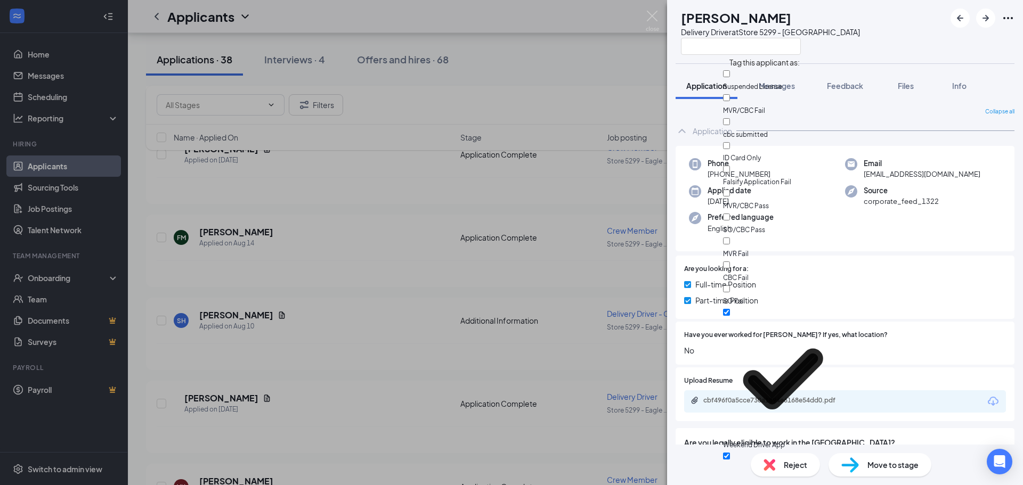
checkbox input "true"
click at [730, 453] on input "Morning Crew App" at bounding box center [726, 456] width 7 height 7
checkbox input "false"
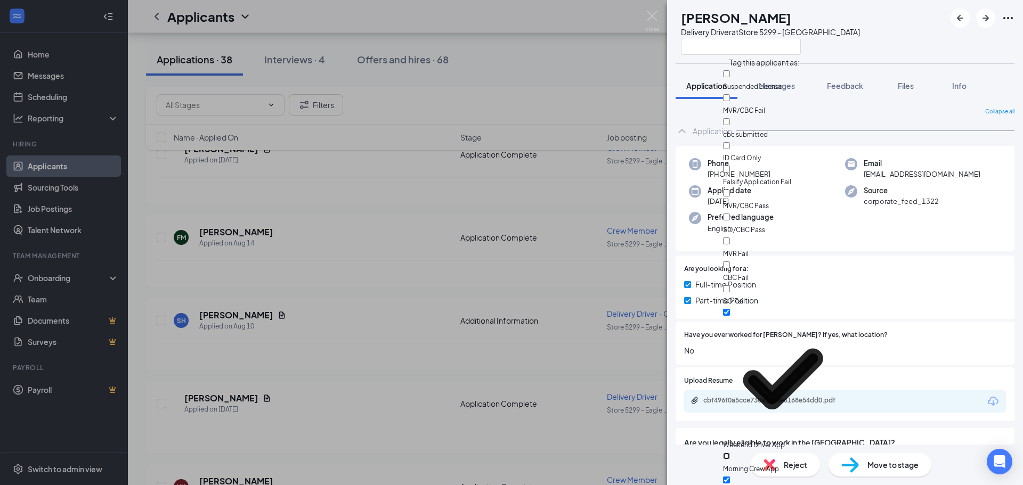
scroll to position [213, 0]
checkbox input "true"
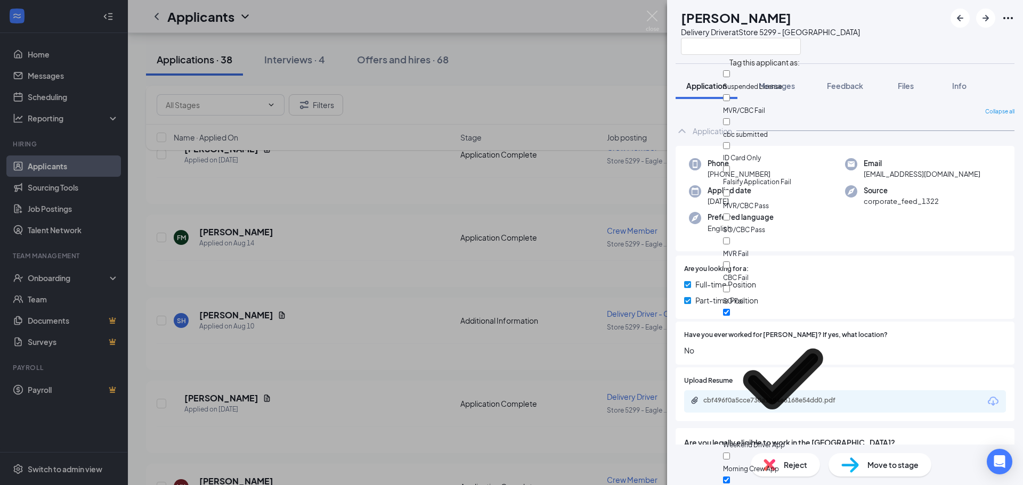
checkbox input "true"
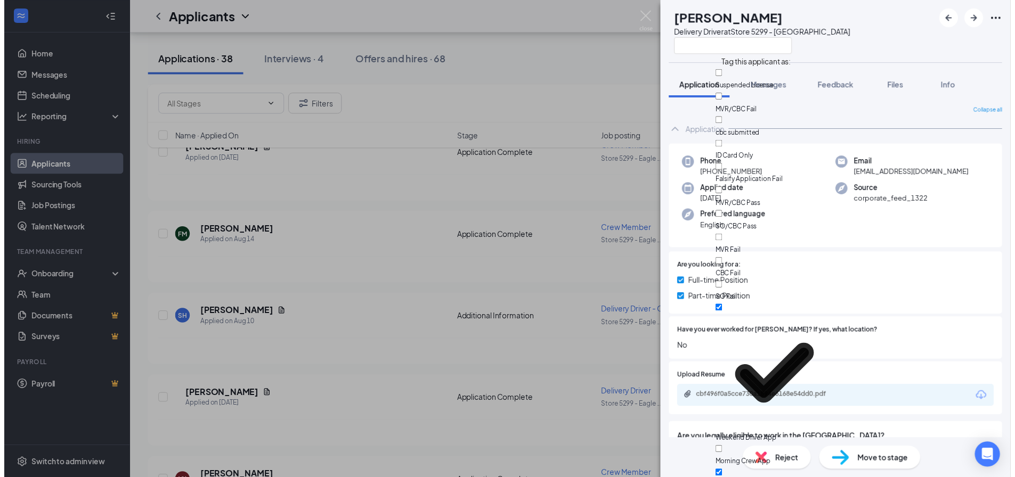
scroll to position [643, 0]
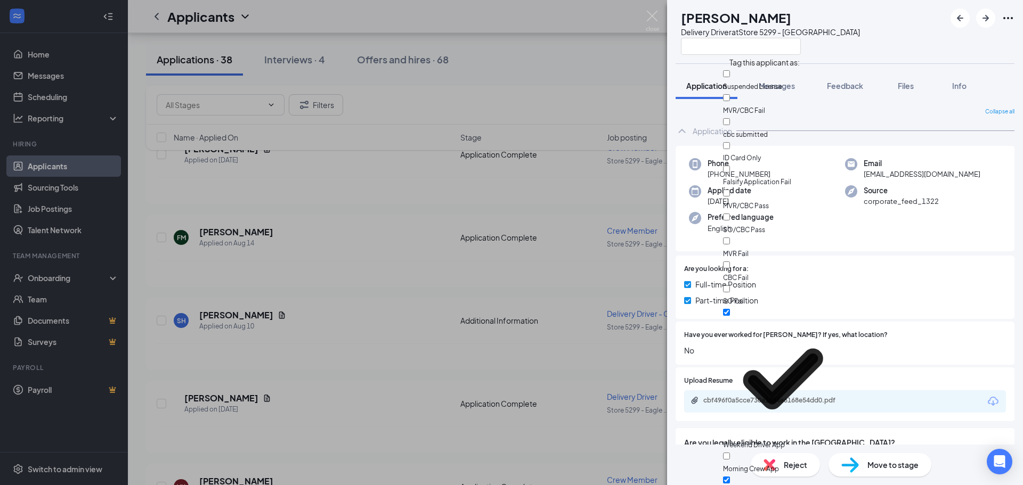
click at [890, 45] on div "[PERSON_NAME] Delivery Driver at Store 5299 - [GEOGRAPHIC_DATA]" at bounding box center [845, 31] width 356 height 63
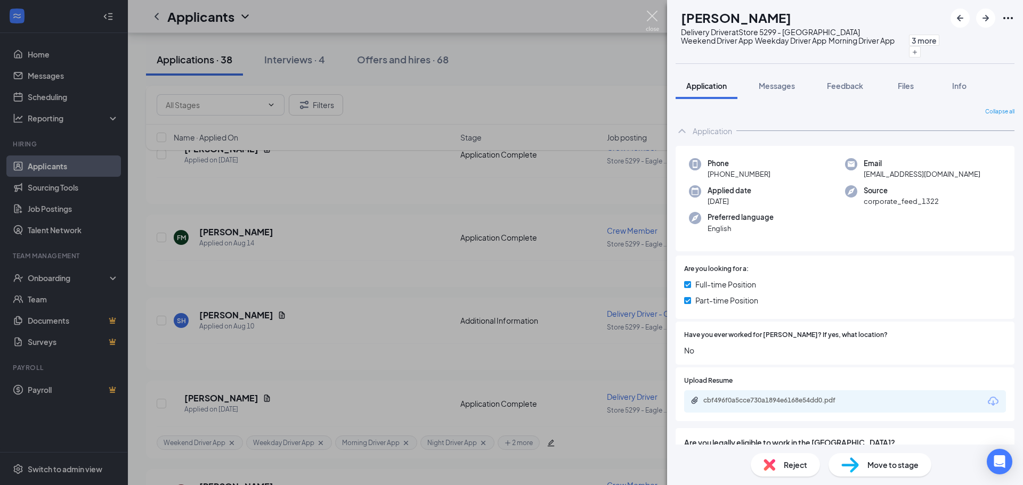
click at [652, 18] on img at bounding box center [652, 21] width 13 height 21
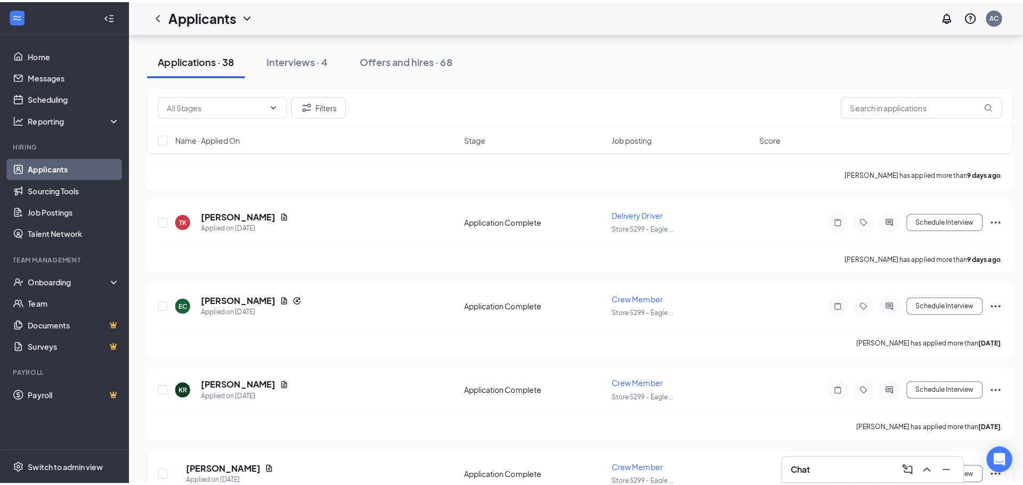
scroll to position [586, 0]
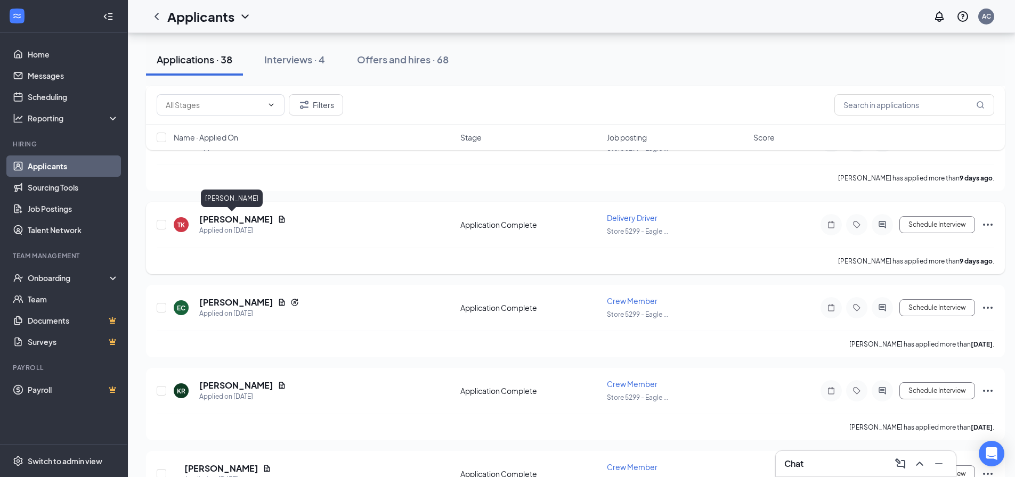
click at [217, 216] on h5 "[PERSON_NAME]" at bounding box center [236, 220] width 74 height 12
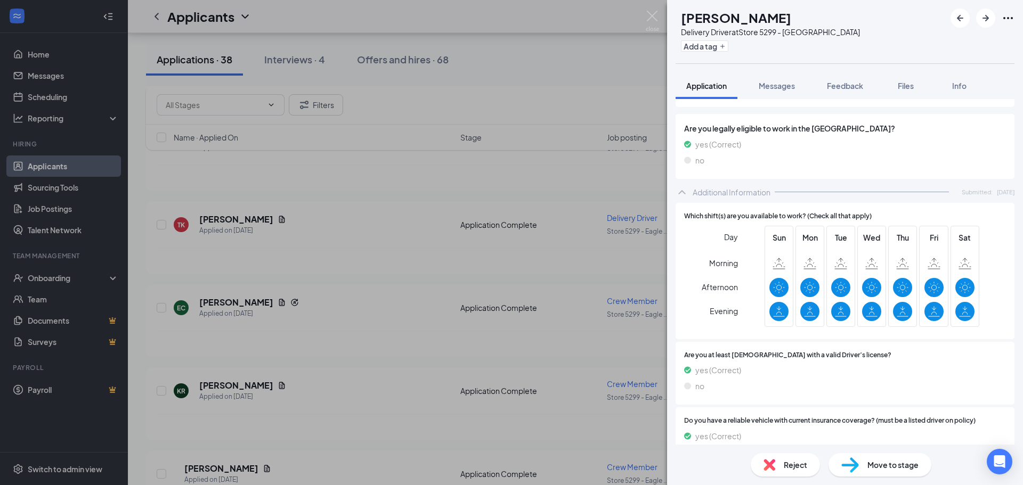
scroll to position [373, 0]
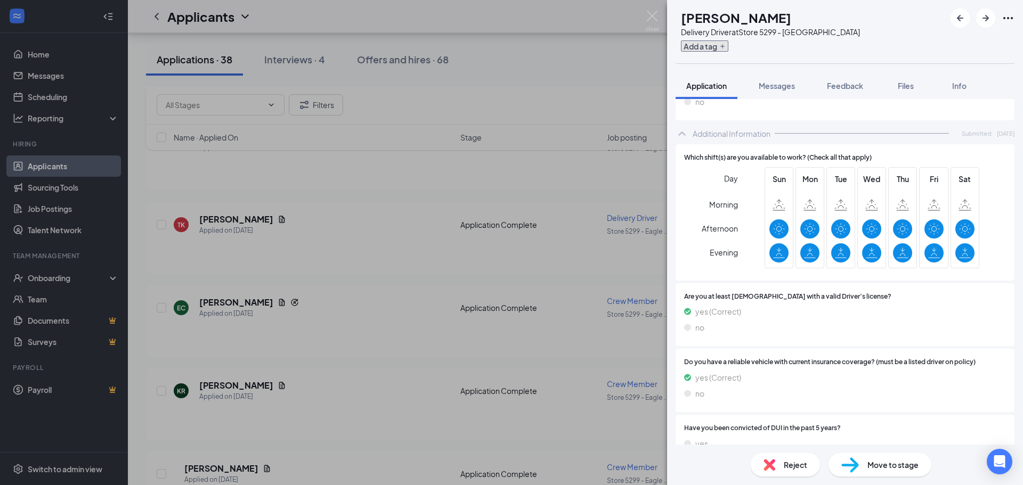
click at [729, 49] on button "Add a tag" at bounding box center [704, 46] width 47 height 11
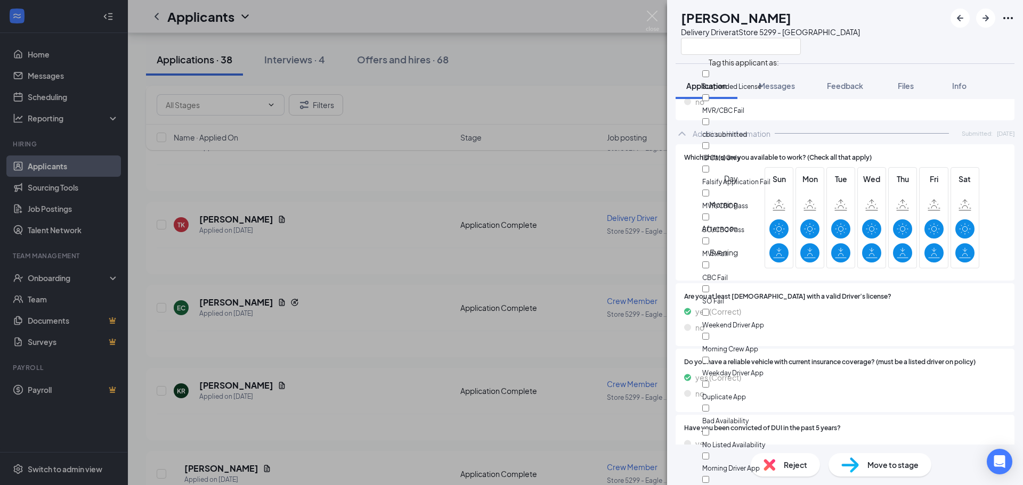
scroll to position [107, 0]
click at [709, 309] on input "Weekend Driver App" at bounding box center [705, 312] width 7 height 7
checkbox input "true"
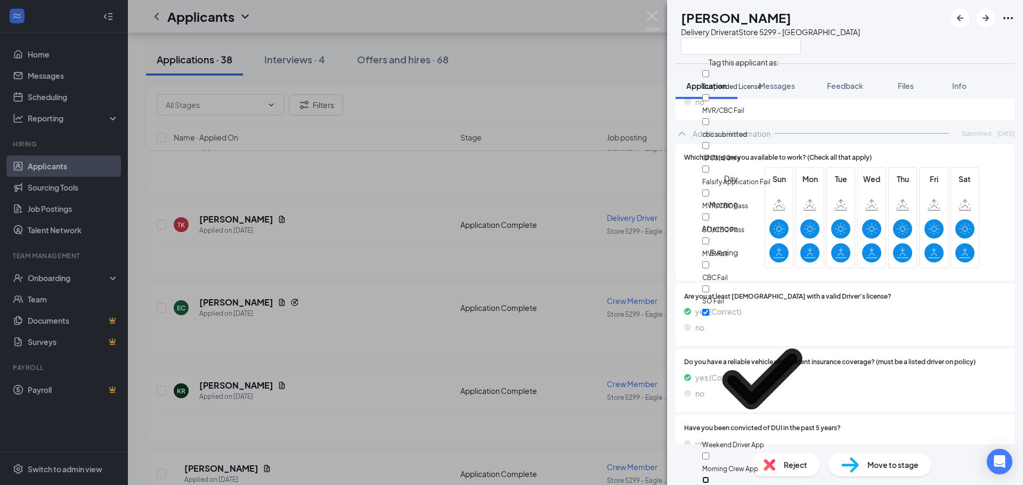
click at [709, 477] on input "Weekday Driver App" at bounding box center [705, 480] width 7 height 7
checkbox input "true"
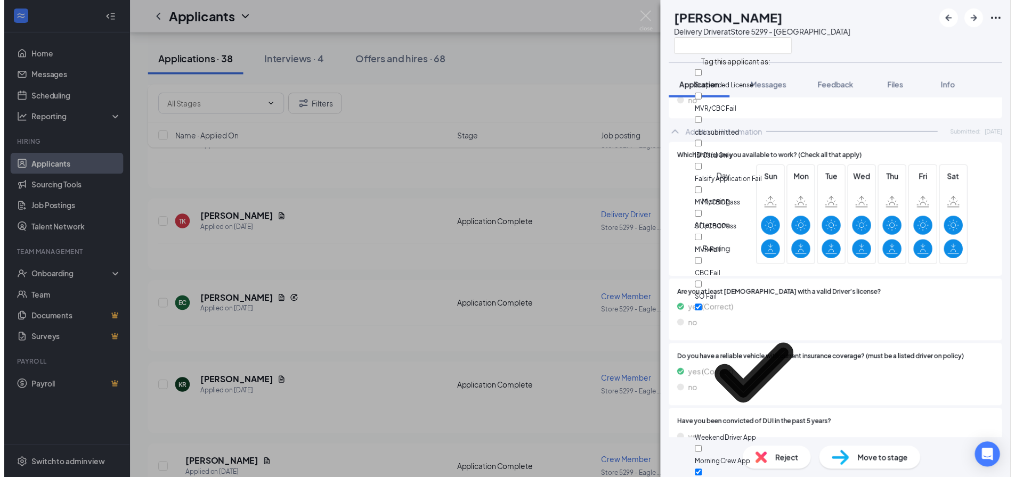
scroll to position [266, 0]
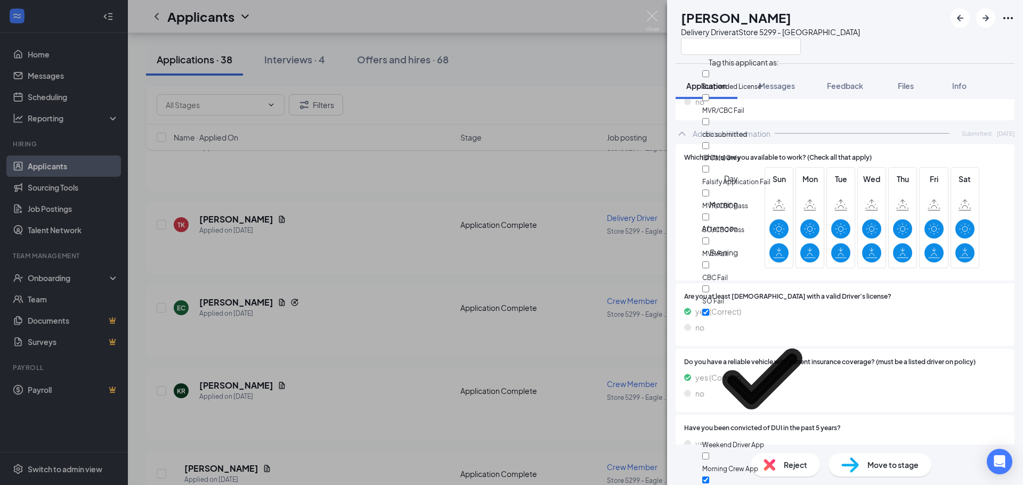
click at [908, 52] on div "TK [PERSON_NAME] Delivery Driver at Store 5299 - [GEOGRAPHIC_DATA]" at bounding box center [845, 31] width 356 height 63
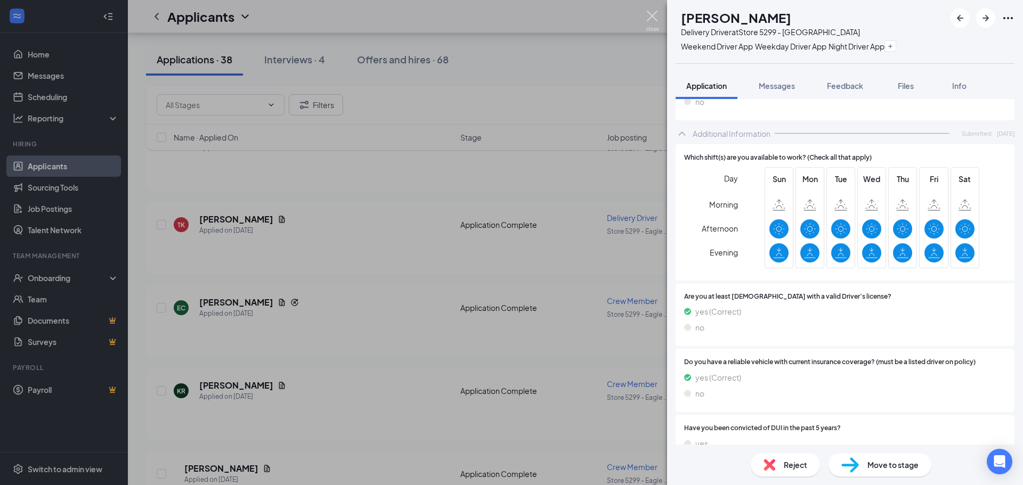
click at [649, 17] on img at bounding box center [652, 21] width 13 height 21
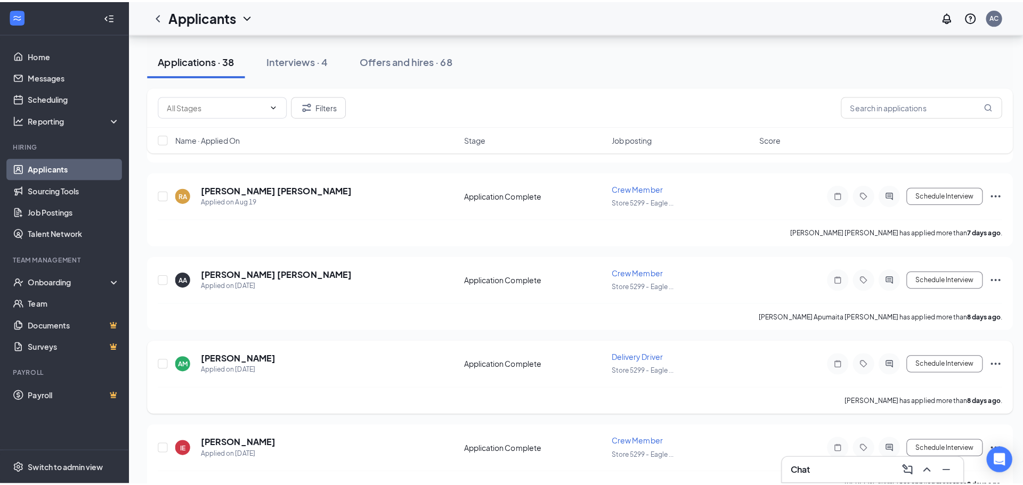
scroll to position [53, 0]
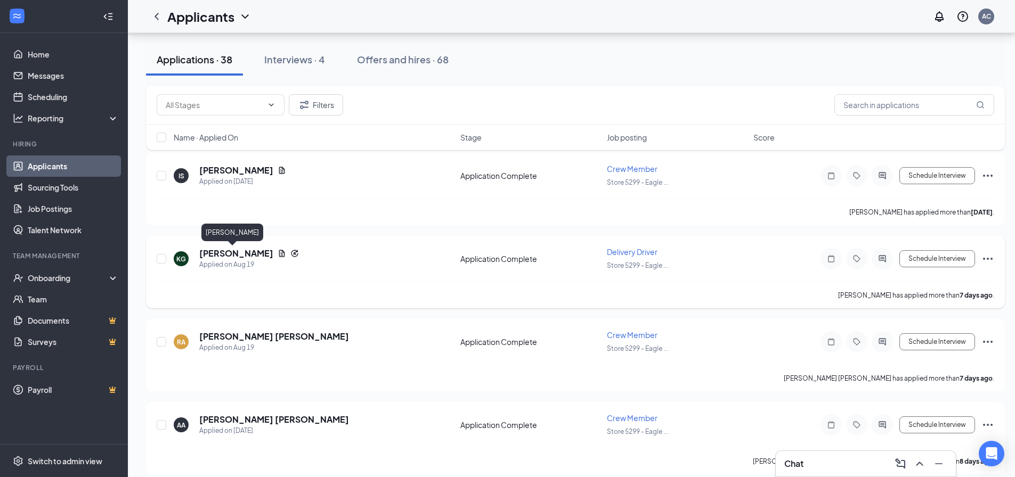
click at [223, 252] on h5 "[PERSON_NAME]" at bounding box center [236, 254] width 74 height 12
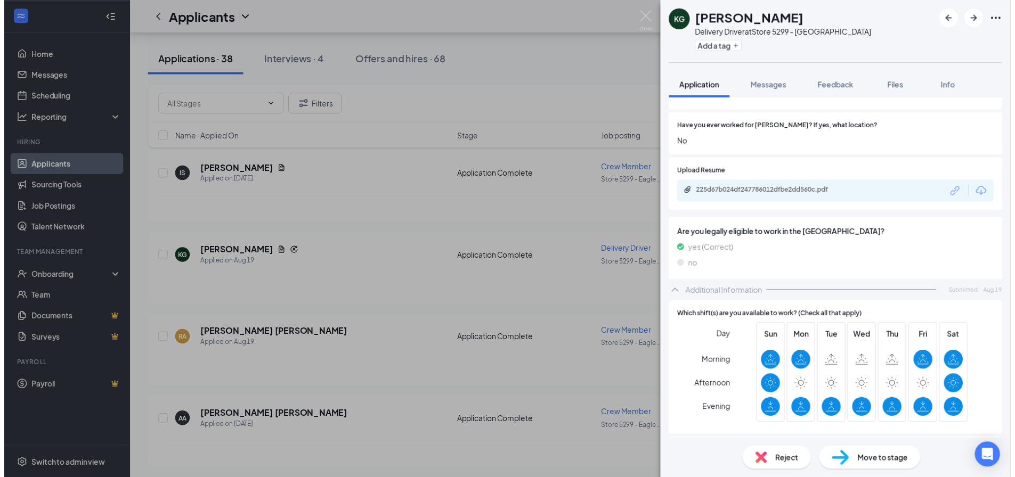
scroll to position [320, 0]
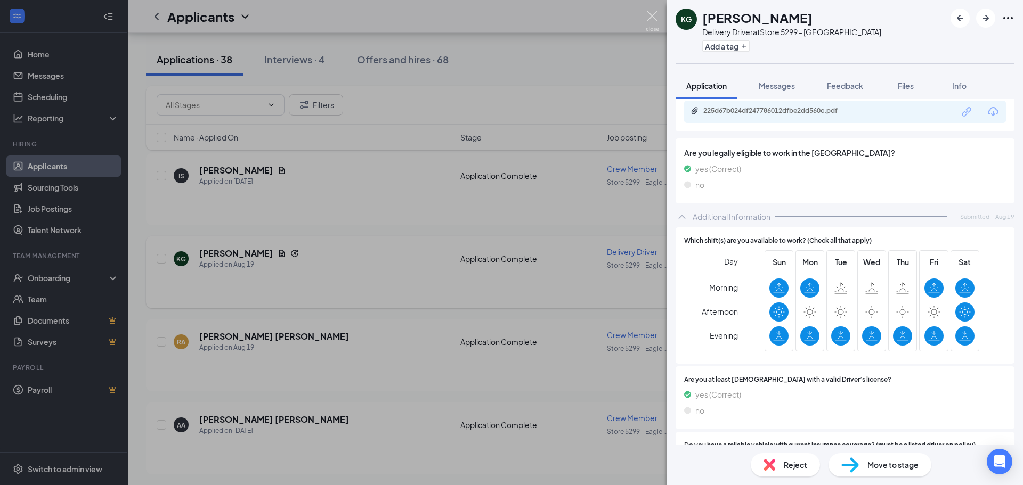
drag, startPoint x: 647, startPoint y: 15, endPoint x: 447, endPoint y: 266, distance: 320.8
click at [647, 15] on img at bounding box center [652, 21] width 13 height 21
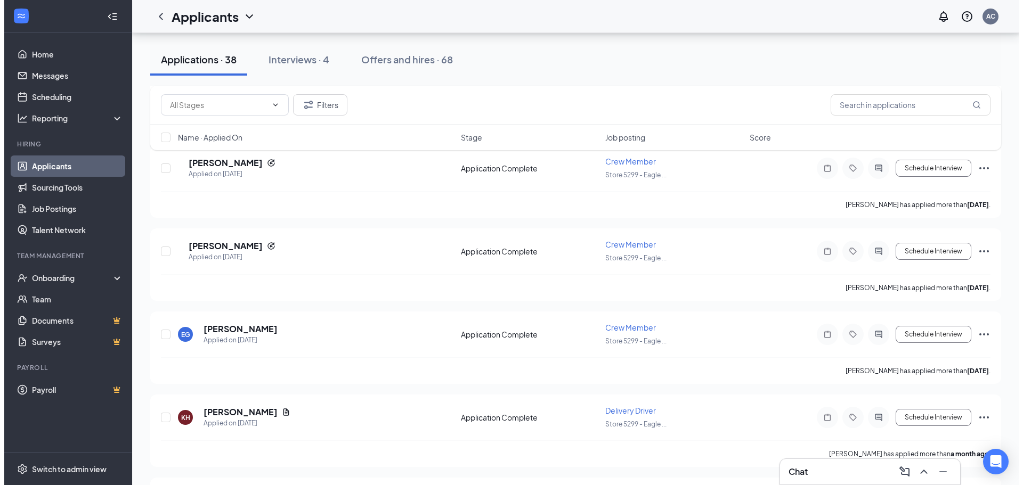
scroll to position [1856, 0]
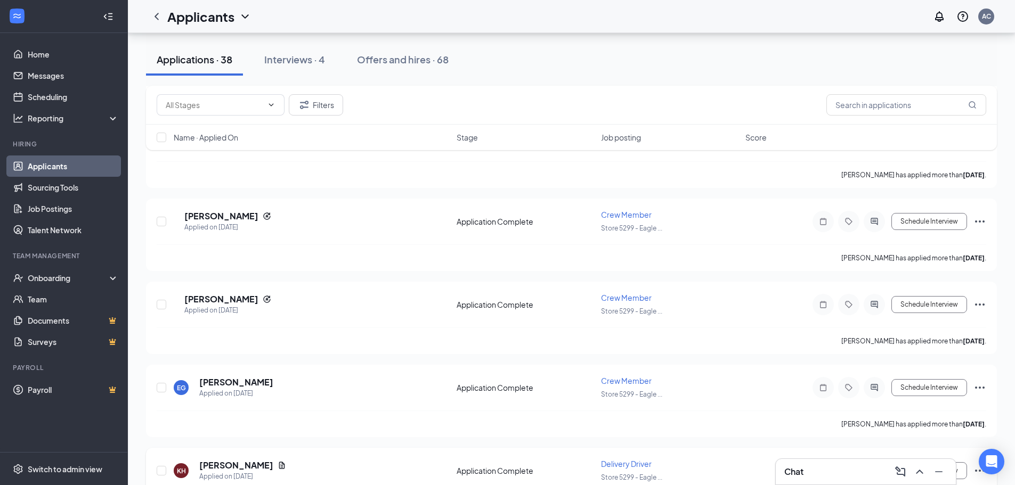
click at [237, 460] on h5 "[PERSON_NAME]" at bounding box center [236, 466] width 74 height 12
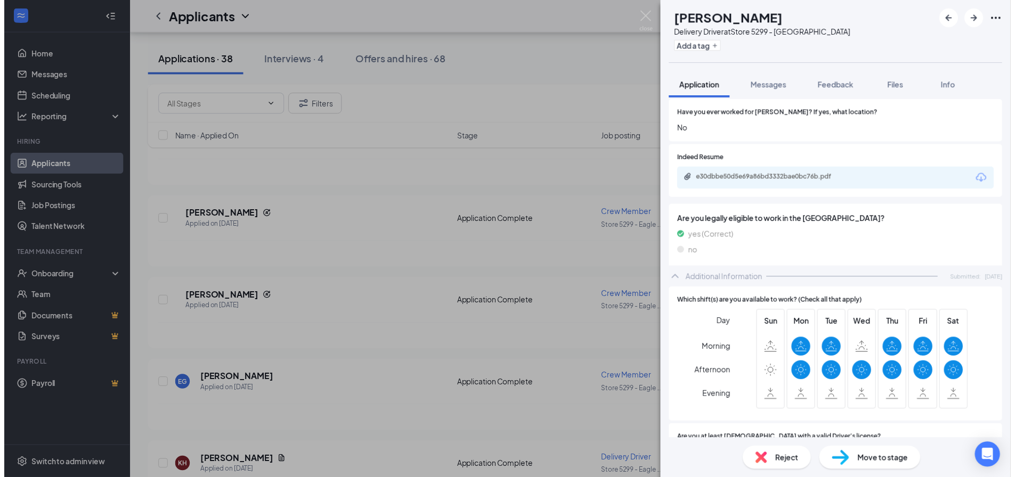
scroll to position [373, 0]
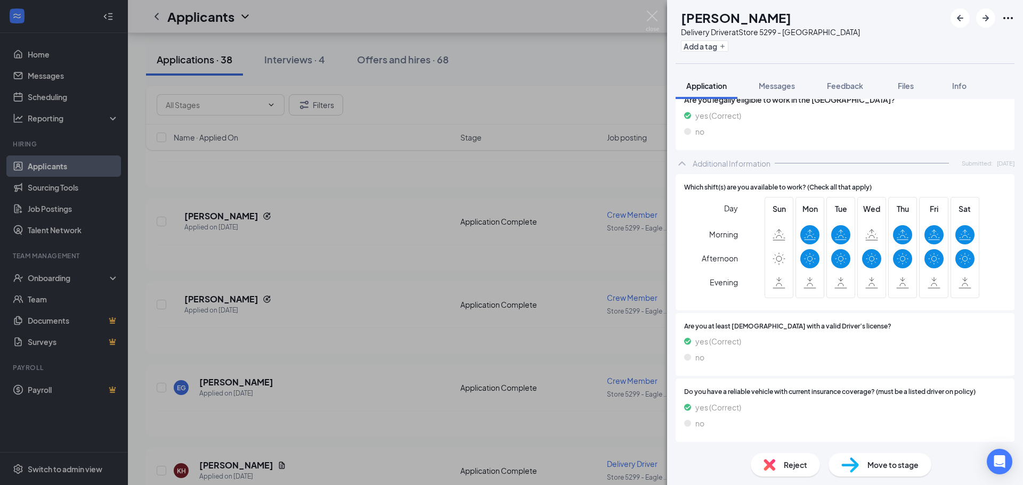
click at [467, 253] on div "[PERSON_NAME] Delivery Driver at Store 5299 - [GEOGRAPHIC_DATA] Add a tag Appli…" at bounding box center [511, 242] width 1023 height 485
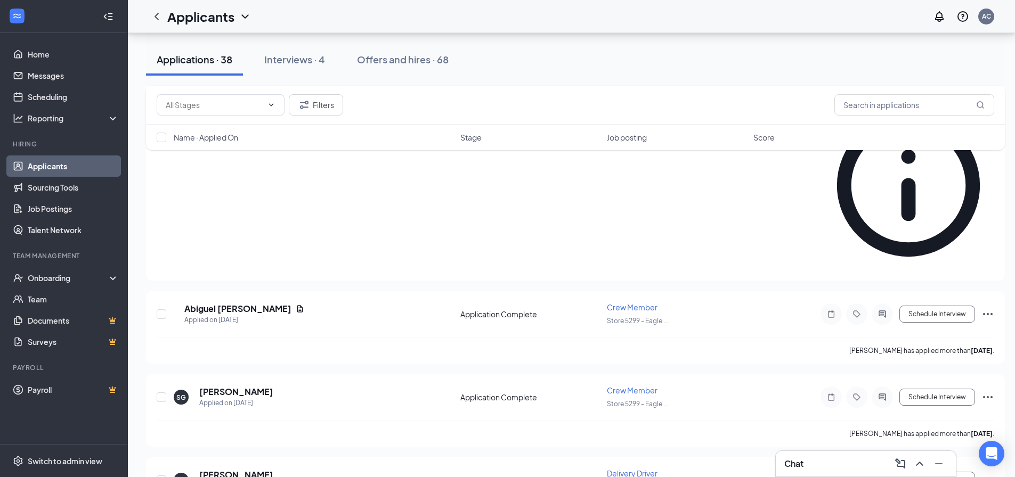
scroll to position [1430, 0]
click at [636, 470] on span "Delivery Driver" at bounding box center [632, 475] width 51 height 10
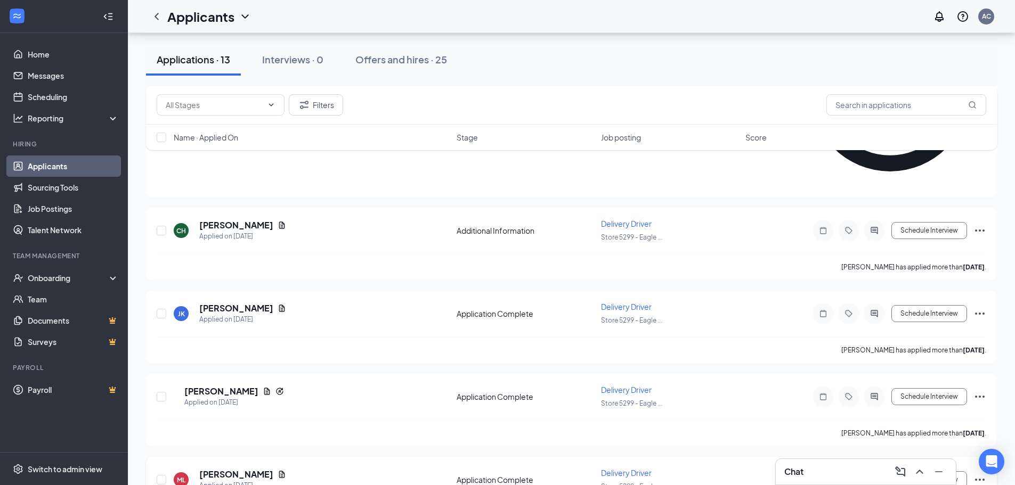
scroll to position [786, 0]
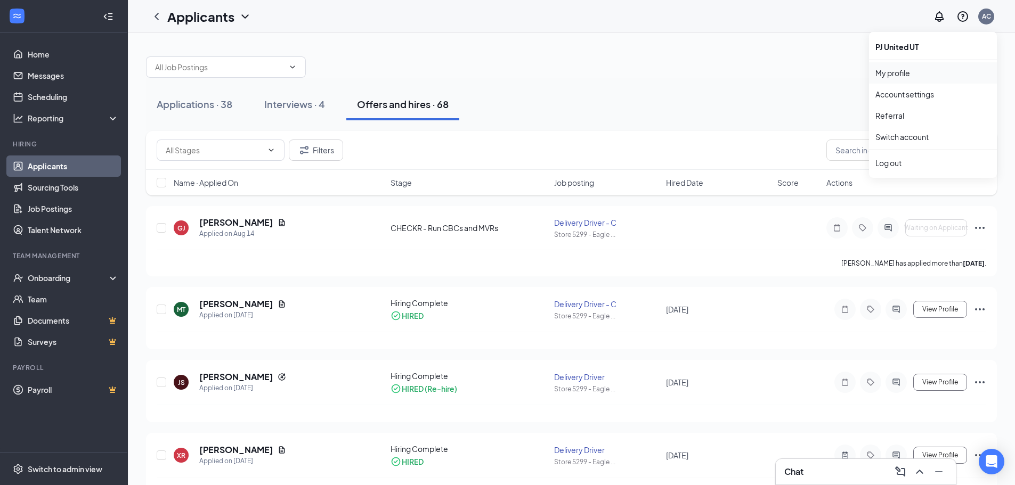
click at [897, 75] on link "My profile" at bounding box center [933, 73] width 115 height 11
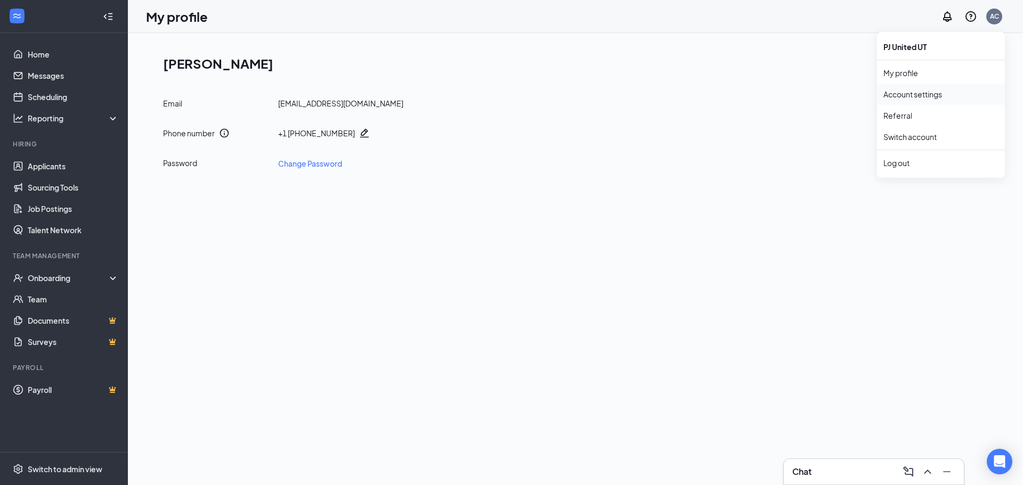
click at [921, 94] on link "Account settings" at bounding box center [941, 94] width 115 height 11
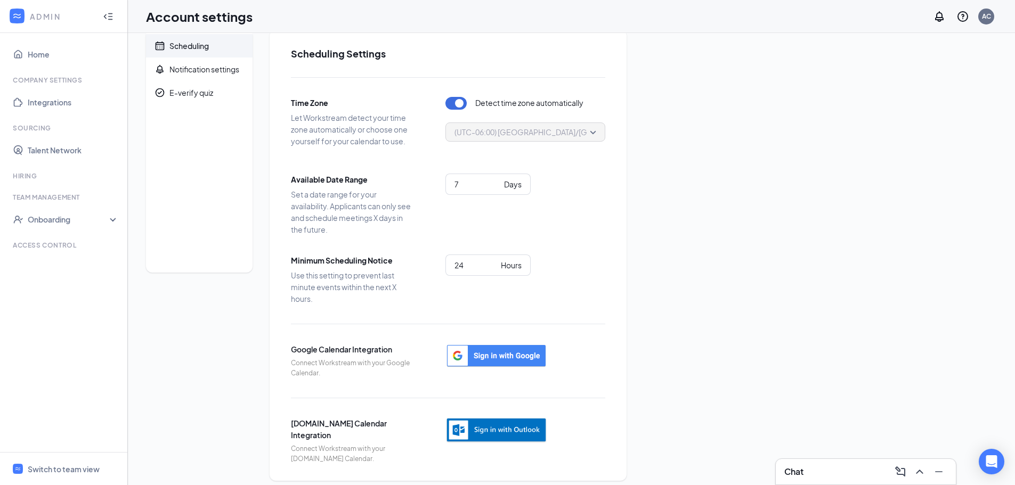
scroll to position [25, 0]
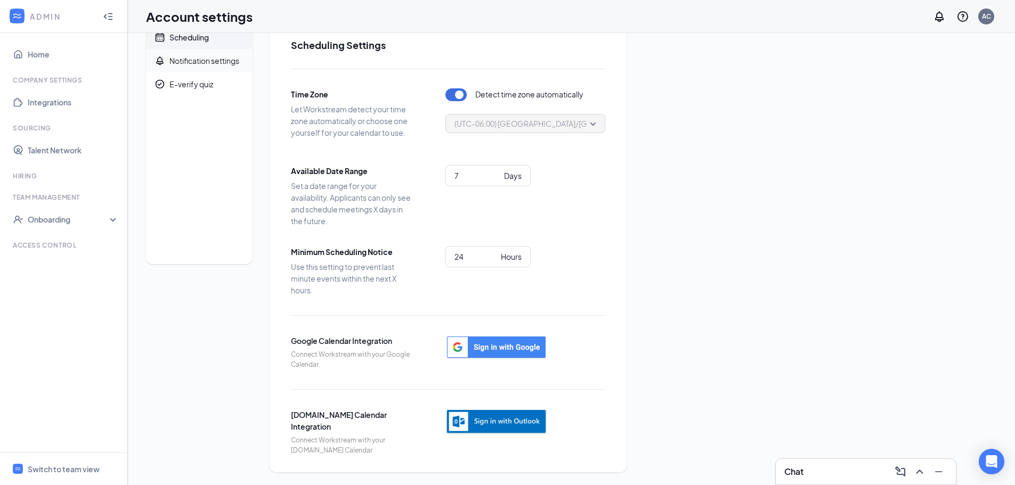
click at [201, 60] on div "Notification settings" at bounding box center [204, 60] width 70 height 11
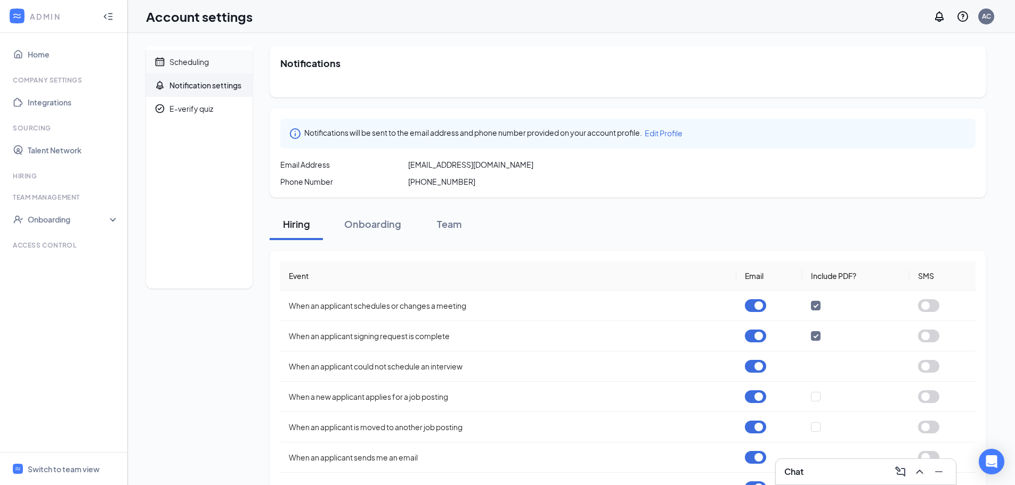
click at [192, 56] on div "Scheduling" at bounding box center [188, 61] width 39 height 11
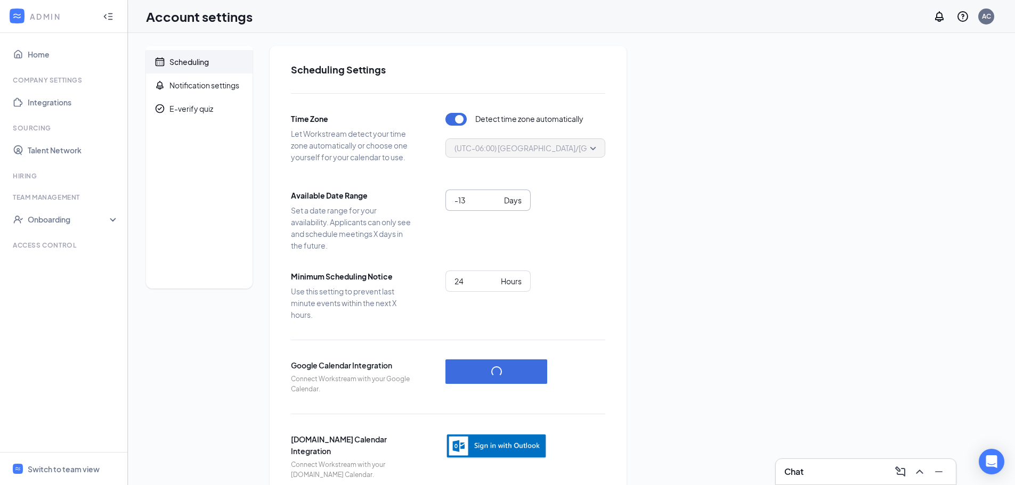
click at [497, 205] on input "-13" at bounding box center [477, 201] width 45 height 12
click at [496, 197] on input "1" at bounding box center [477, 201] width 45 height 12
type input "0"
click at [494, 205] on input "0" at bounding box center [477, 201] width 45 height 12
click at [181, 84] on div "Notification settings" at bounding box center [204, 85] width 70 height 11
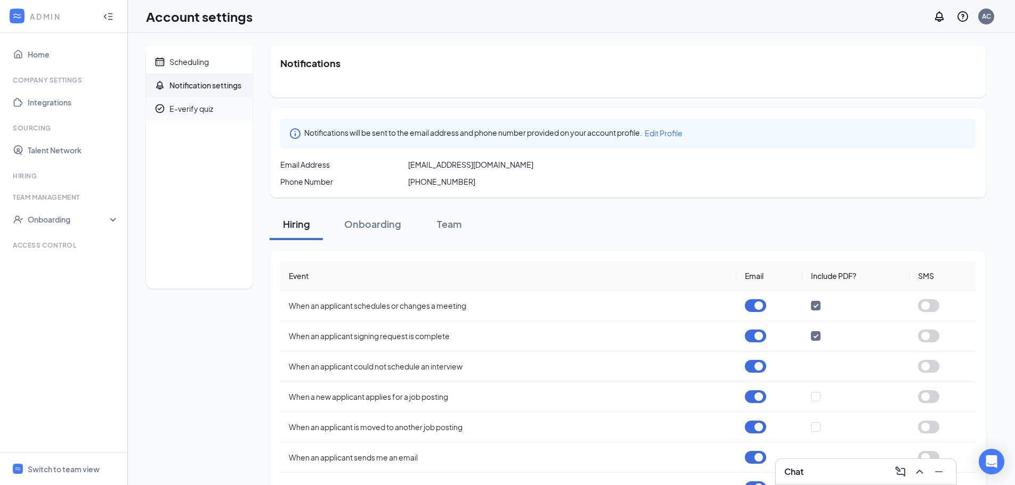
click at [206, 111] on div "E-verify quiz" at bounding box center [191, 108] width 44 height 11
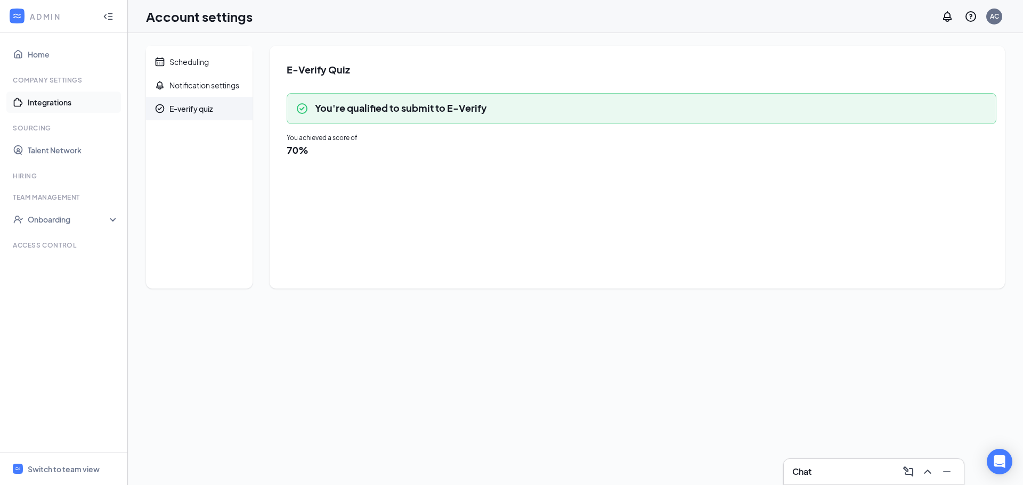
click at [58, 107] on link "Integrations" at bounding box center [73, 102] width 91 height 21
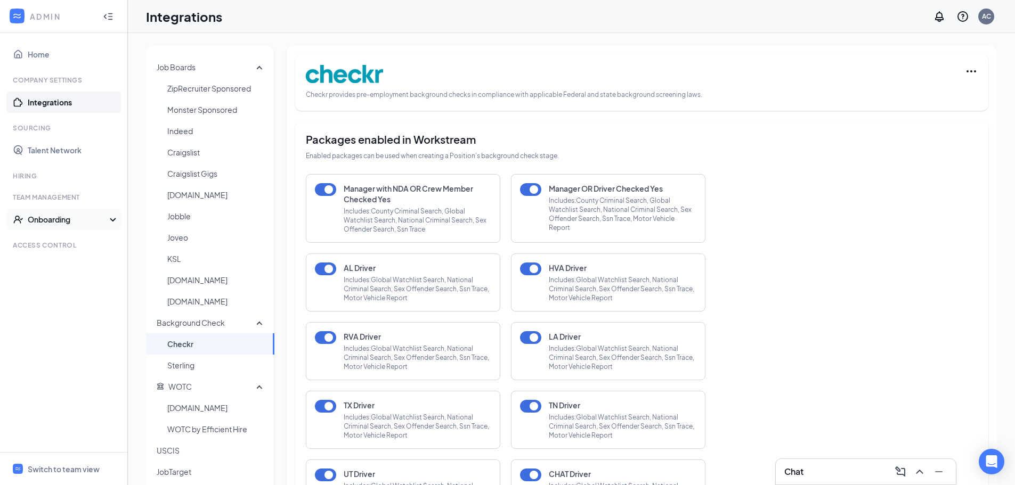
click at [86, 226] on div "Onboarding" at bounding box center [64, 219] width 128 height 21
click at [88, 222] on div "Onboarding" at bounding box center [69, 219] width 82 height 11
click at [76, 239] on link "Onboarding Processes" at bounding box center [73, 240] width 91 height 21
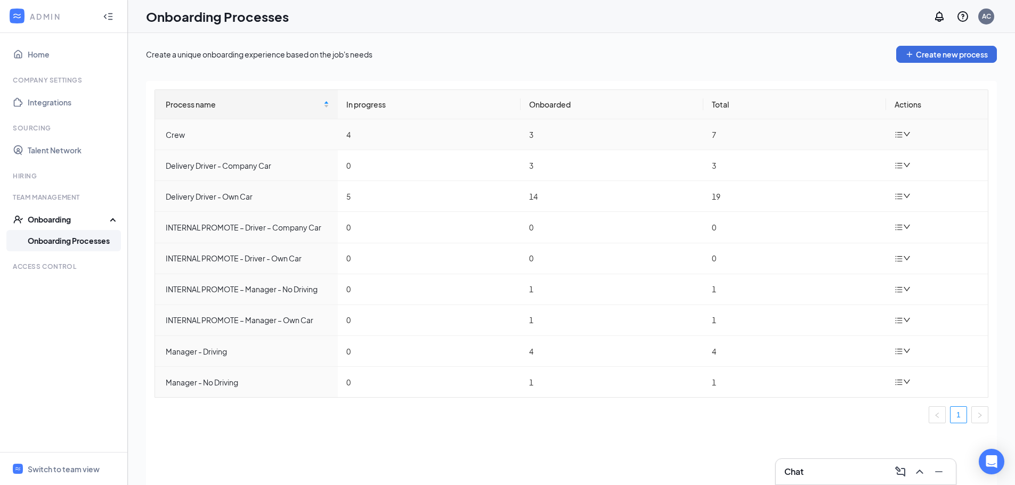
click at [905, 134] on icon "down" at bounding box center [906, 134] width 7 height 7
click at [47, 59] on link "Home" at bounding box center [73, 54] width 91 height 21
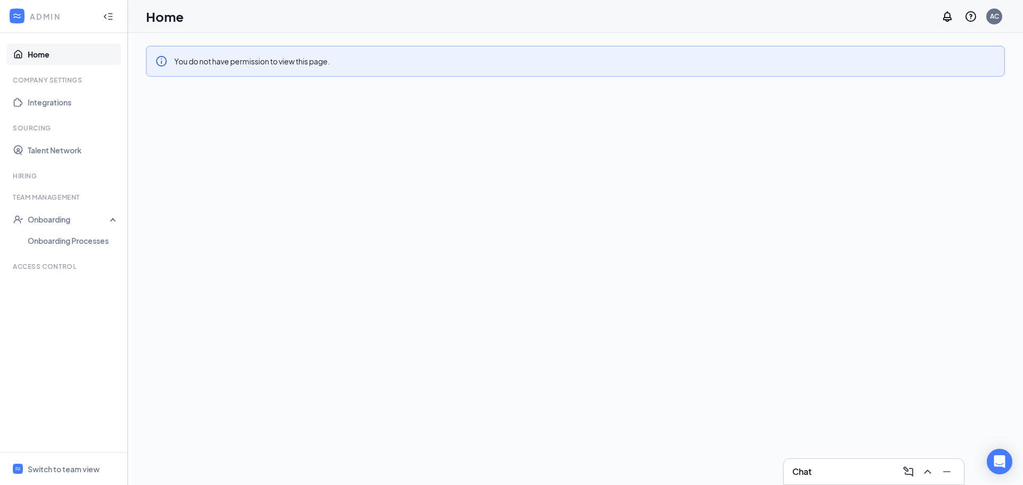
click at [16, 21] on icon "WorkstreamLogo" at bounding box center [17, 16] width 11 height 11
click at [18, 16] on icon "WorkstreamLogo" at bounding box center [17, 16] width 11 height 11
click at [106, 15] on icon "Collapse" at bounding box center [105, 16] width 3 height 5
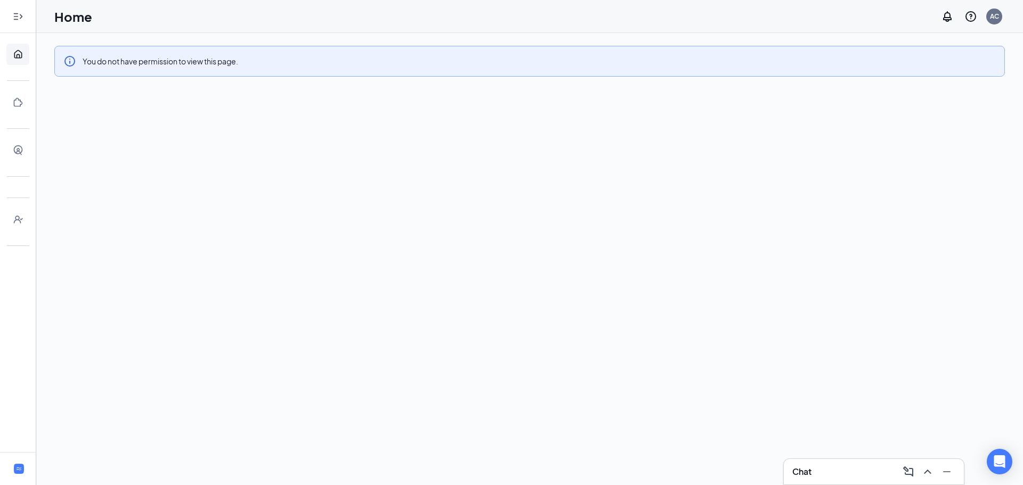
click at [19, 19] on icon "Expand" at bounding box center [18, 16] width 11 height 11
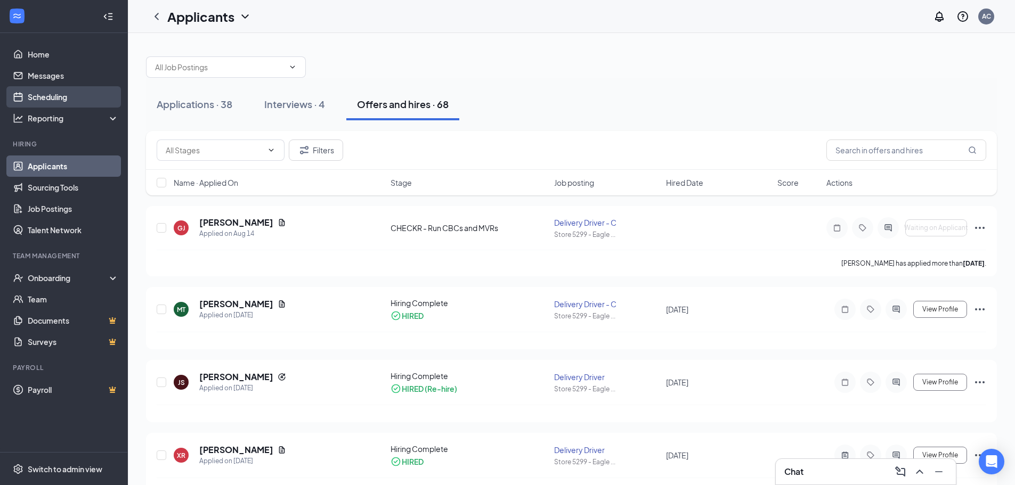
click at [68, 99] on link "Scheduling" at bounding box center [73, 96] width 91 height 21
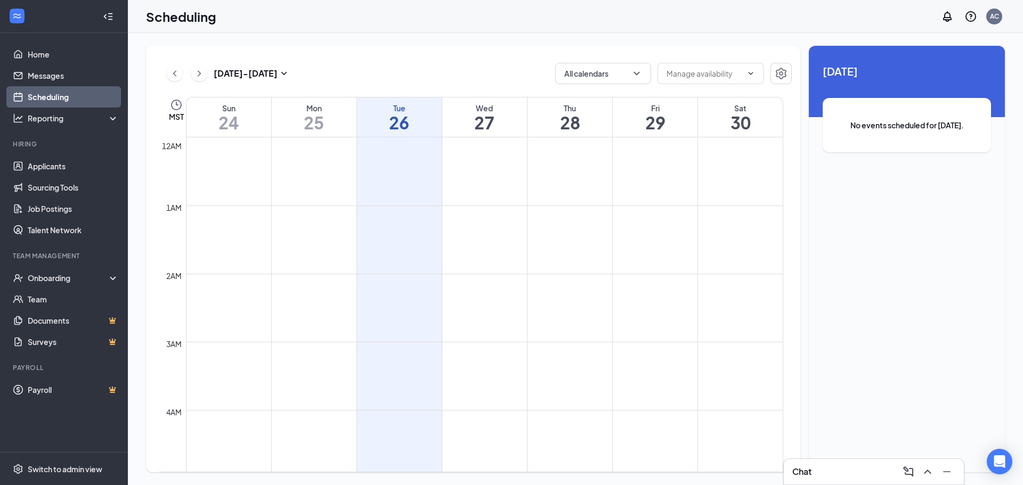
scroll to position [524, 0]
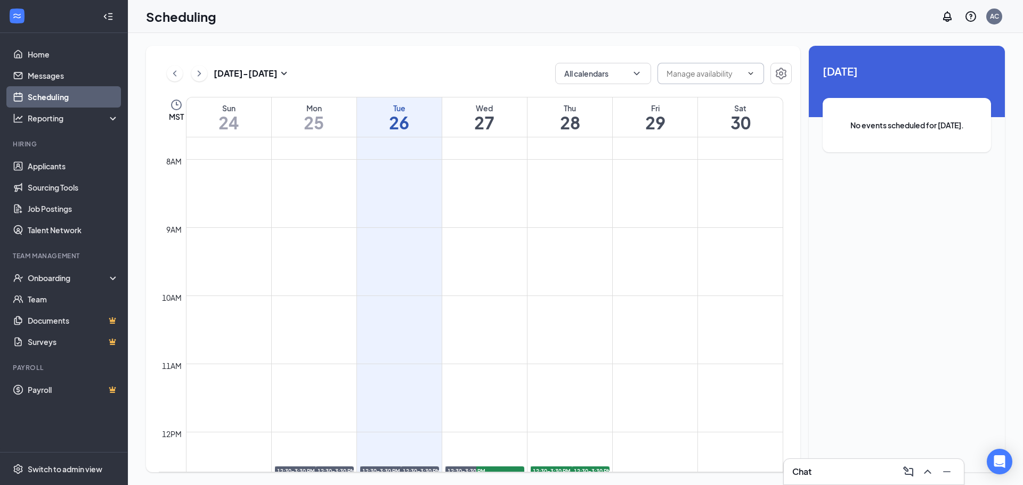
click at [744, 74] on span at bounding box center [749, 73] width 11 height 9
click at [787, 72] on icon "Settings" at bounding box center [781, 73] width 13 height 13
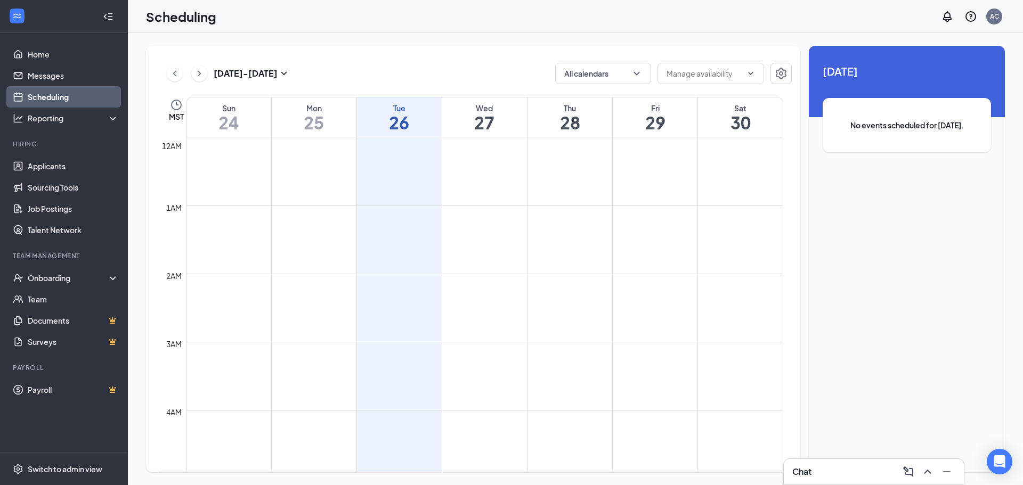
scroll to position [524, 0]
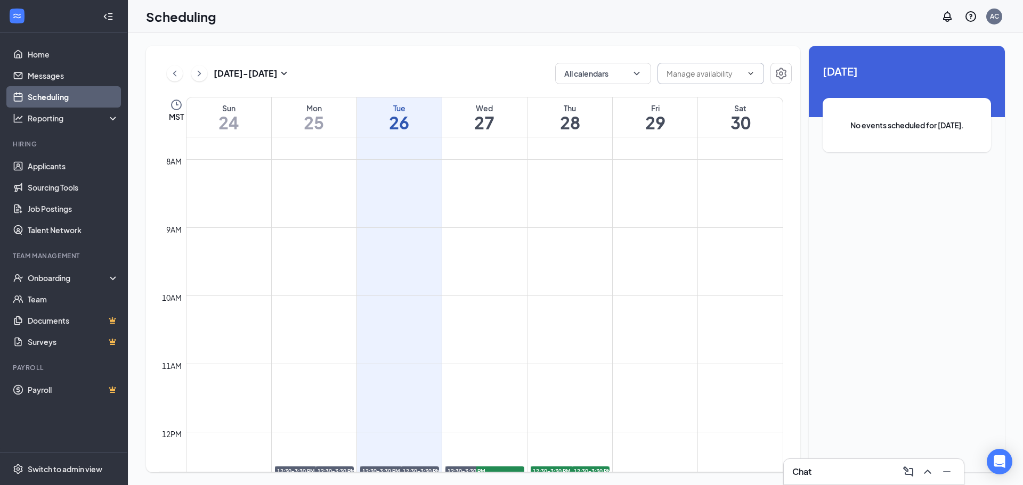
click at [694, 73] on input "text" at bounding box center [705, 74] width 76 height 12
click at [712, 98] on div "Delete all availability" at bounding box center [701, 99] width 70 height 12
type input "Delete all availability"
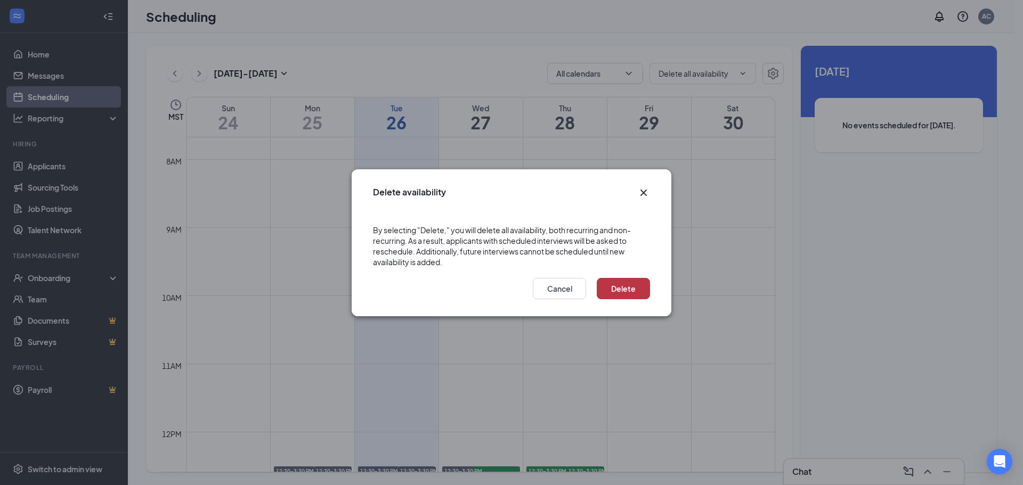
click at [615, 284] on button "Delete" at bounding box center [623, 288] width 53 height 21
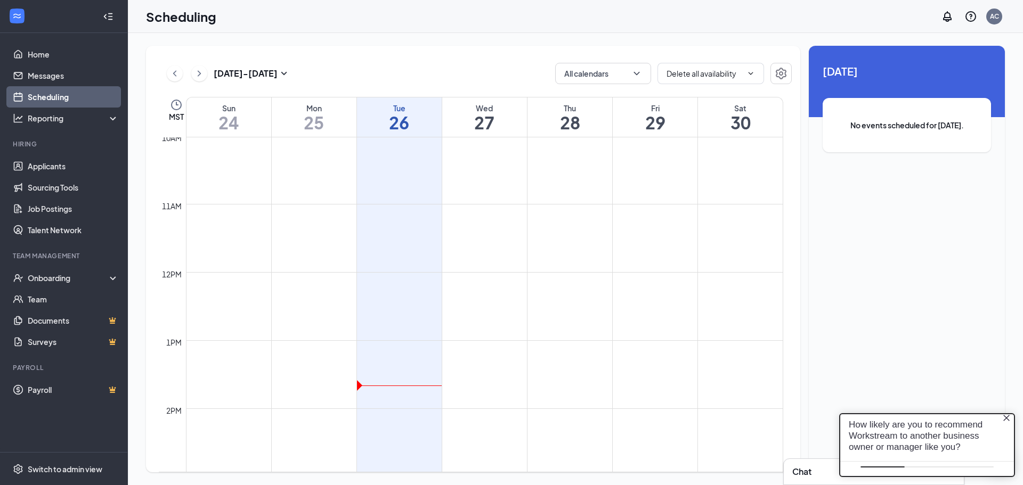
scroll to position [0, 0]
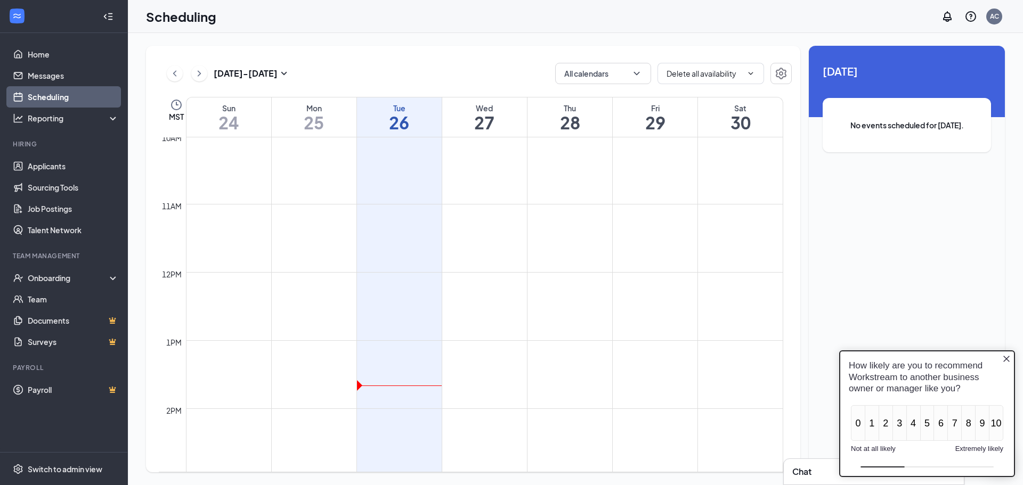
click at [1006, 358] on icon "Close button" at bounding box center [1006, 359] width 9 height 9
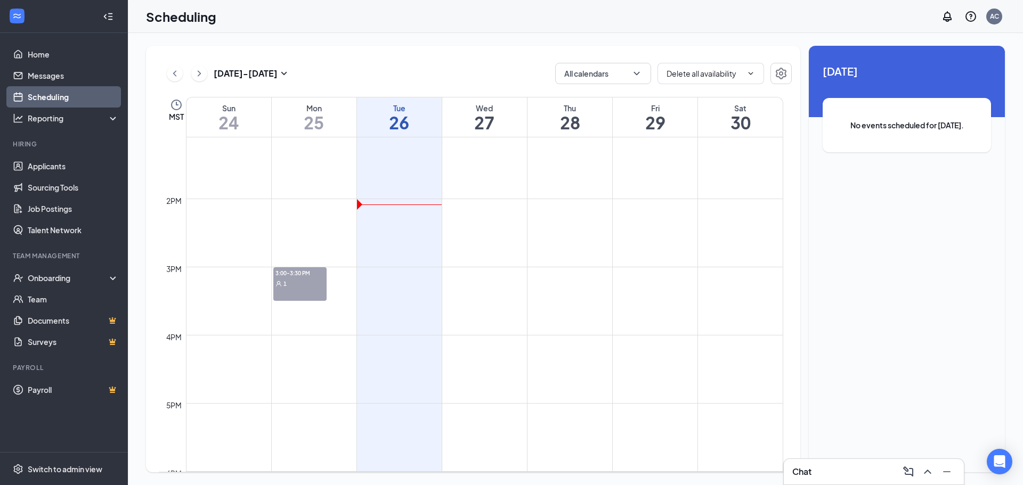
scroll to position [897, 0]
